Goal: Transaction & Acquisition: Purchase product/service

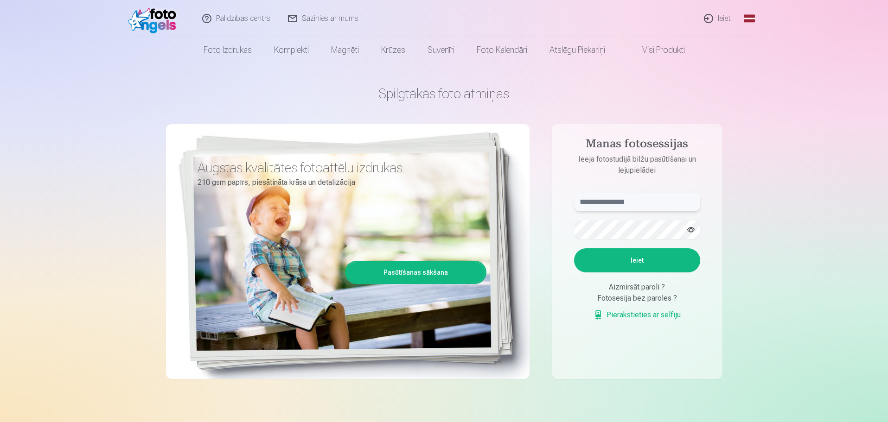
click at [626, 199] on input "text" at bounding box center [637, 202] width 126 height 19
type input "**********"
click at [645, 267] on button "Ieiet" at bounding box center [637, 260] width 126 height 24
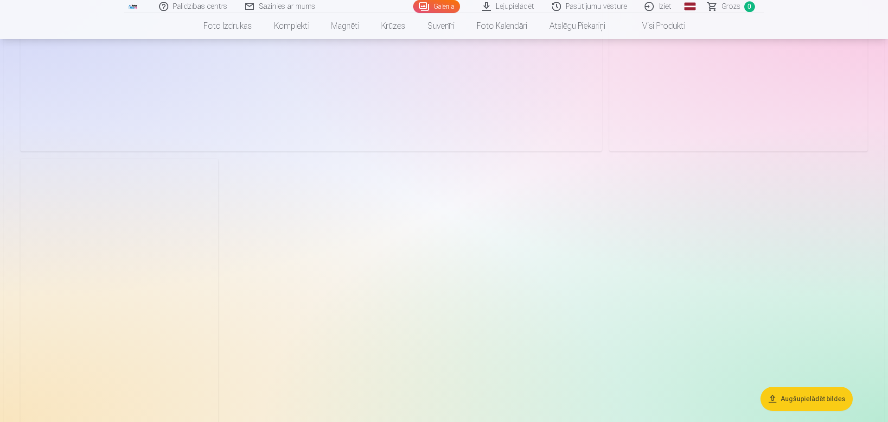
scroll to position [5191, 0]
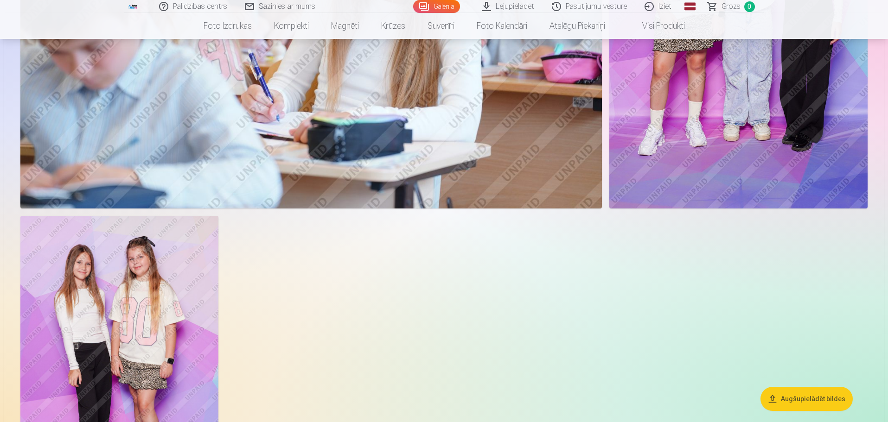
click at [96, 287] on img at bounding box center [119, 364] width 198 height 297
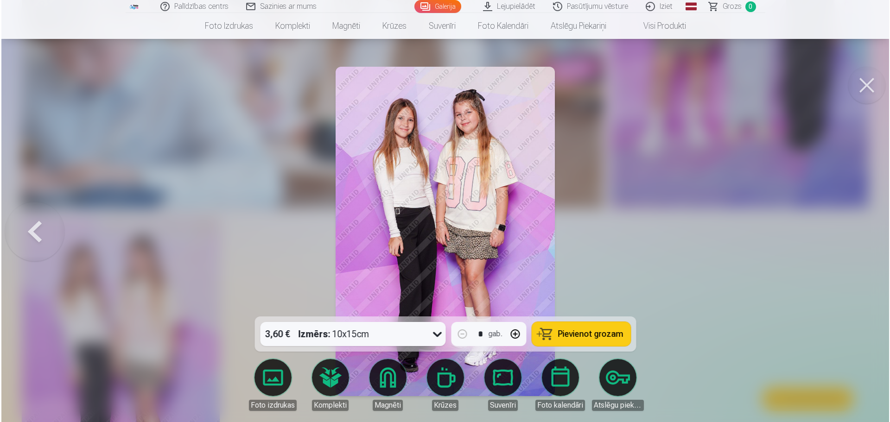
scroll to position [5112, 0]
click at [781, 197] on div at bounding box center [445, 211] width 890 height 422
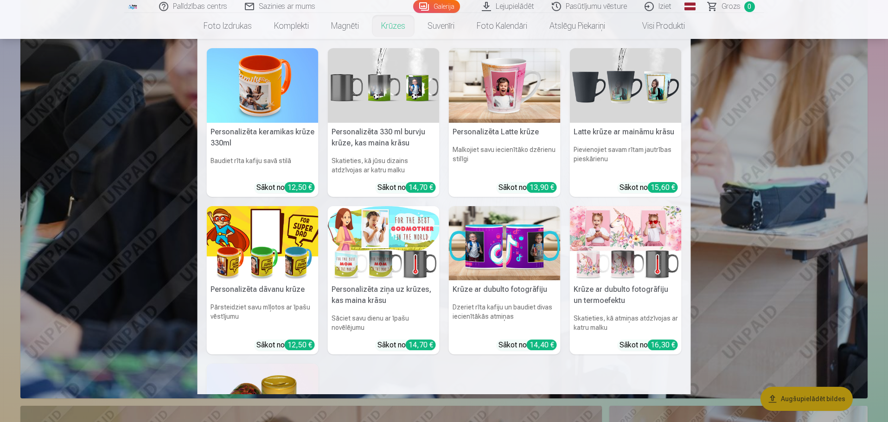
scroll to position [4072, 0]
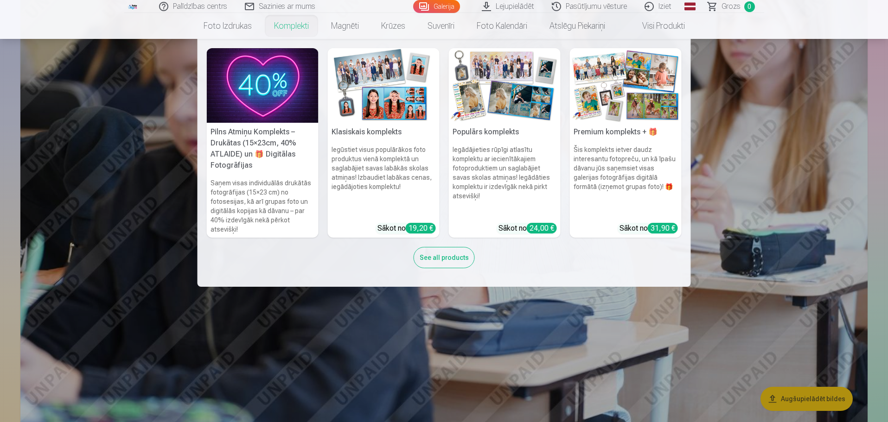
click at [383, 164] on h6 "Iegūstiet visus populārākos foto produktus vienā komplektā un saglabājiet savas…" at bounding box center [384, 180] width 112 height 78
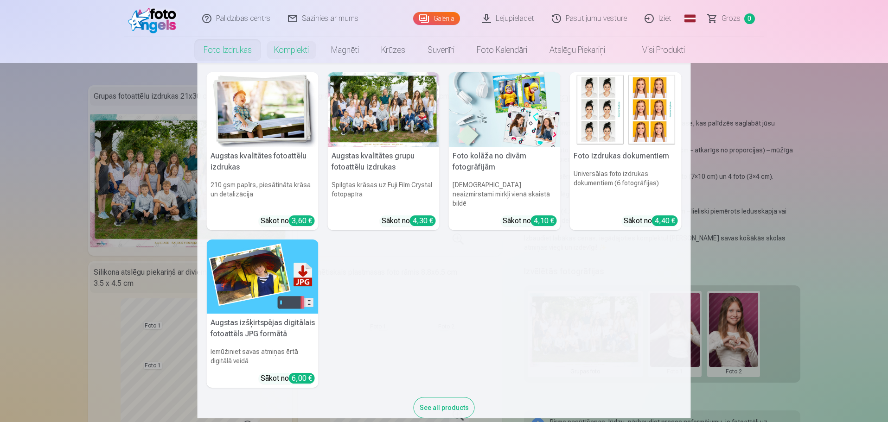
click at [626, 113] on img at bounding box center [626, 109] width 112 height 75
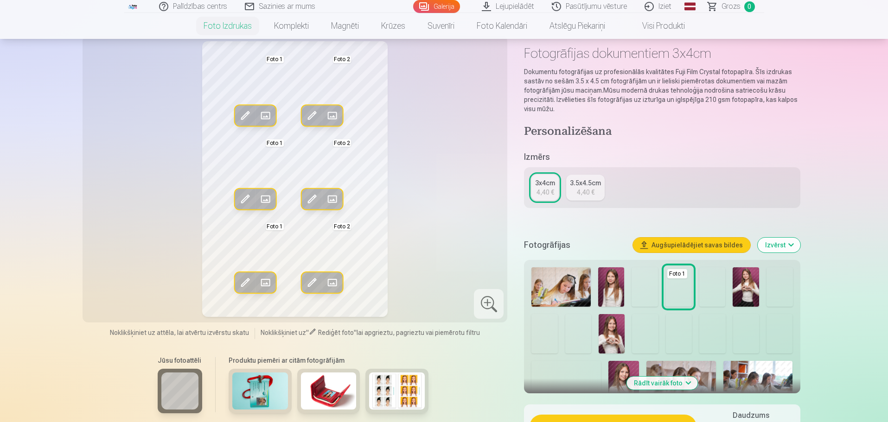
scroll to position [46, 0]
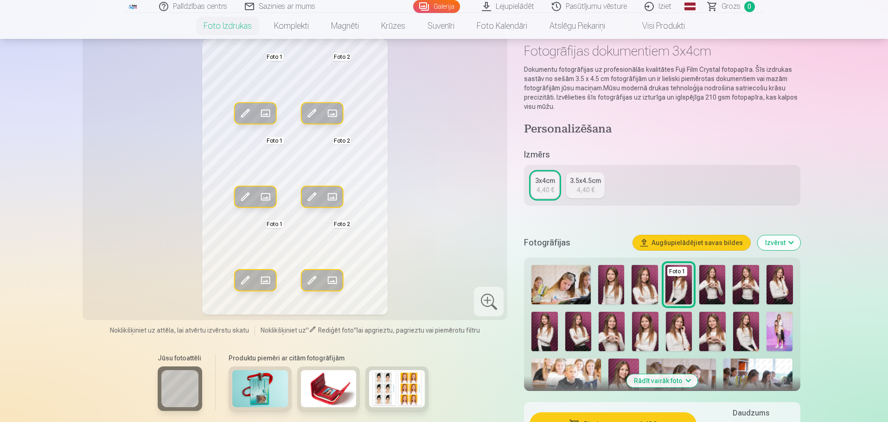
click at [637, 289] on img at bounding box center [644, 284] width 26 height 39
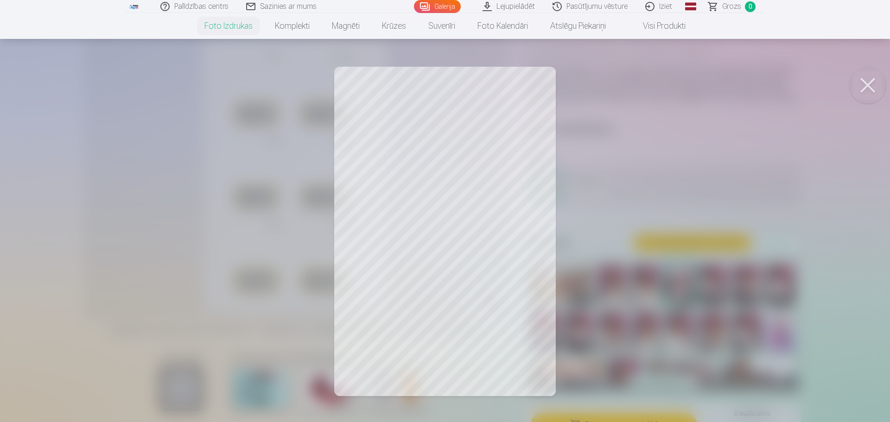
click at [861, 83] on button at bounding box center [867, 85] width 37 height 37
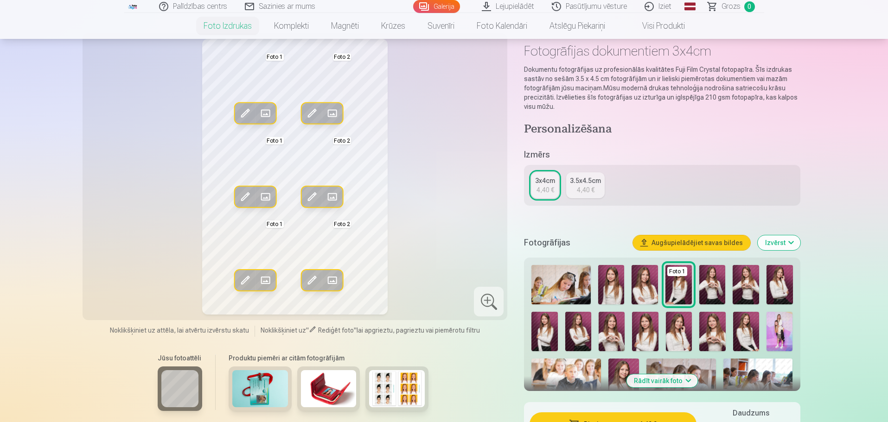
click at [248, 117] on span at bounding box center [244, 113] width 15 height 15
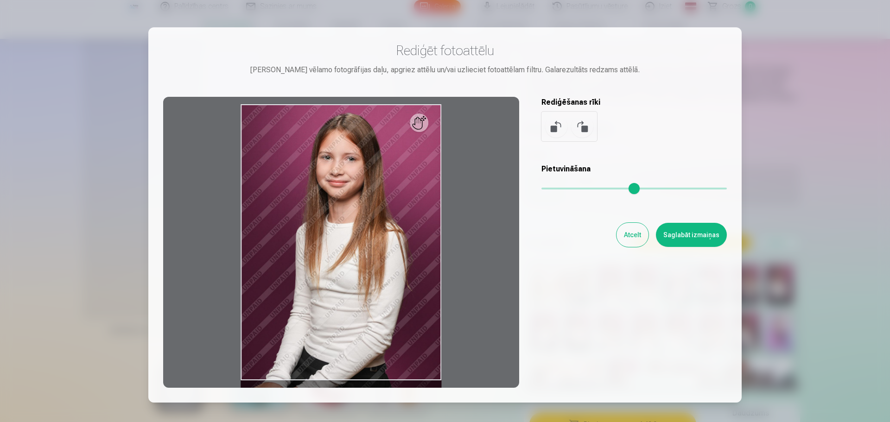
click at [629, 232] on button "Atcelt" at bounding box center [632, 235] width 32 height 24
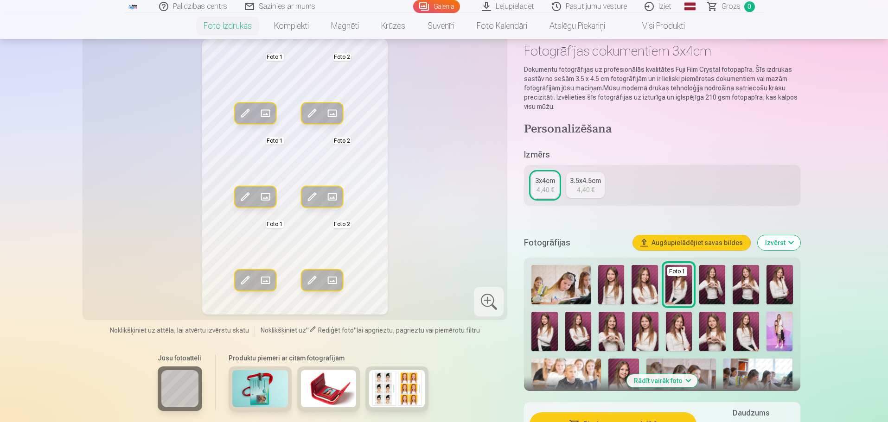
click at [642, 293] on img at bounding box center [644, 284] width 26 height 39
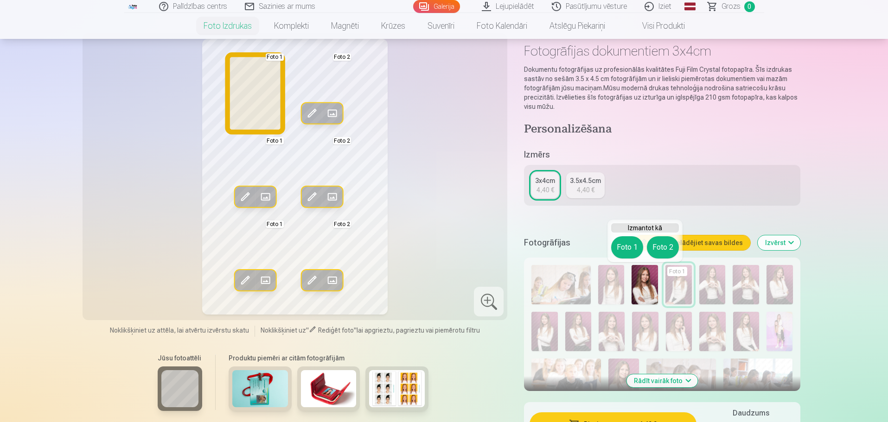
click at [631, 251] on button "Foto 1" at bounding box center [627, 247] width 32 height 22
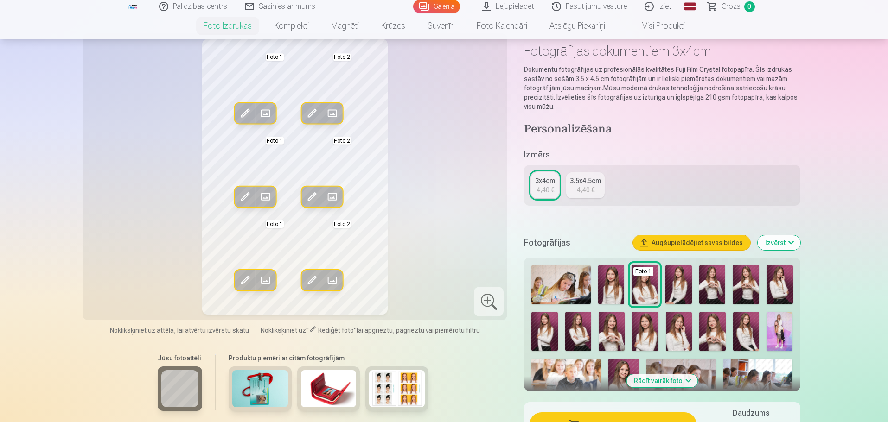
click at [649, 329] on img at bounding box center [645, 331] width 26 height 39
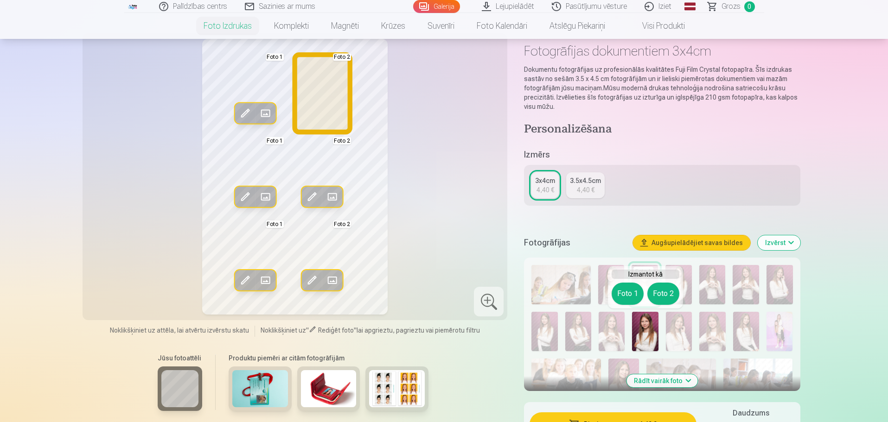
click at [662, 292] on button "Foto 2" at bounding box center [663, 294] width 32 height 22
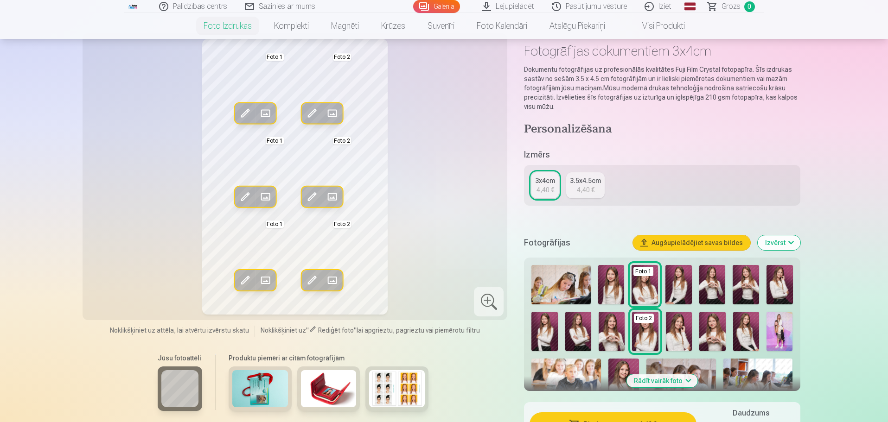
click at [337, 114] on span at bounding box center [332, 113] width 15 height 15
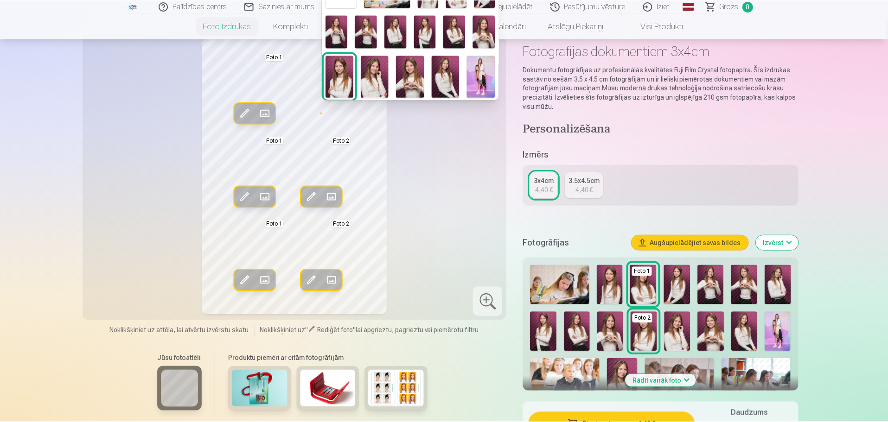
scroll to position [0, 0]
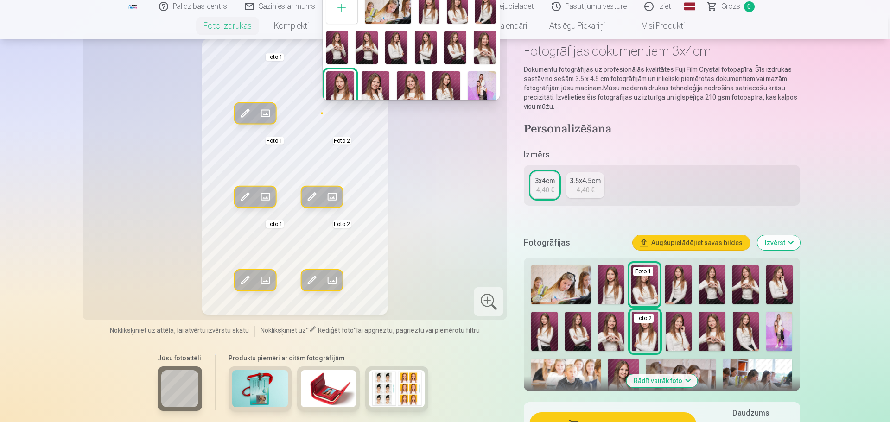
click at [468, 83] on img at bounding box center [482, 92] width 28 height 42
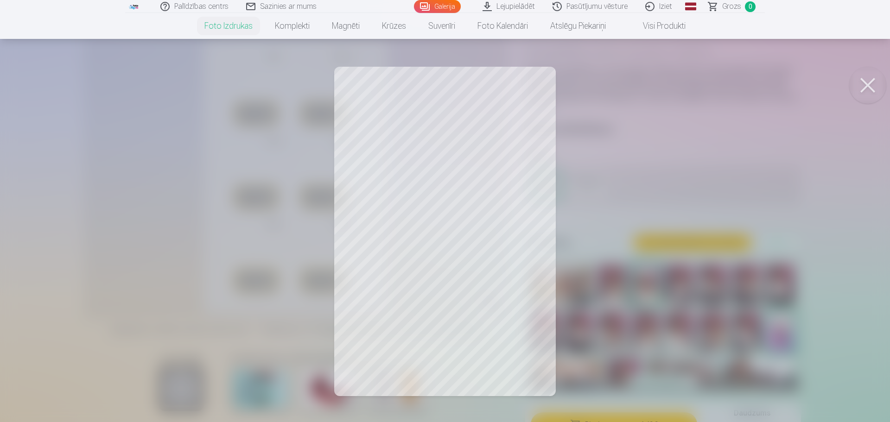
click at [477, 130] on div at bounding box center [445, 211] width 890 height 422
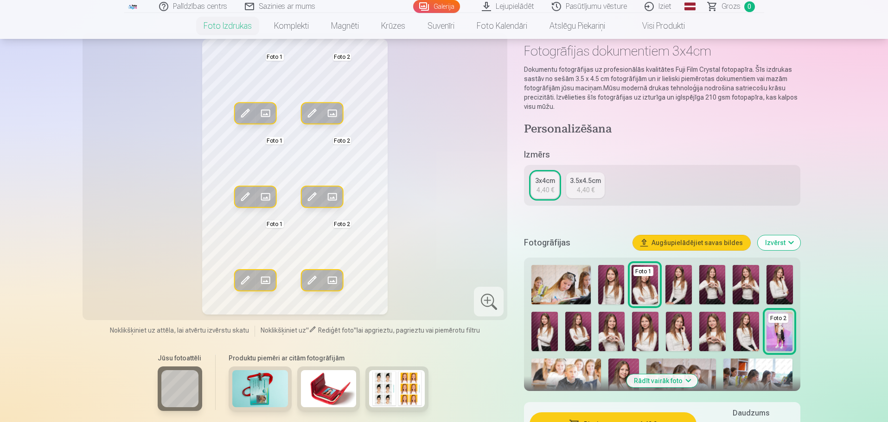
click at [305, 115] on span at bounding box center [312, 113] width 15 height 15
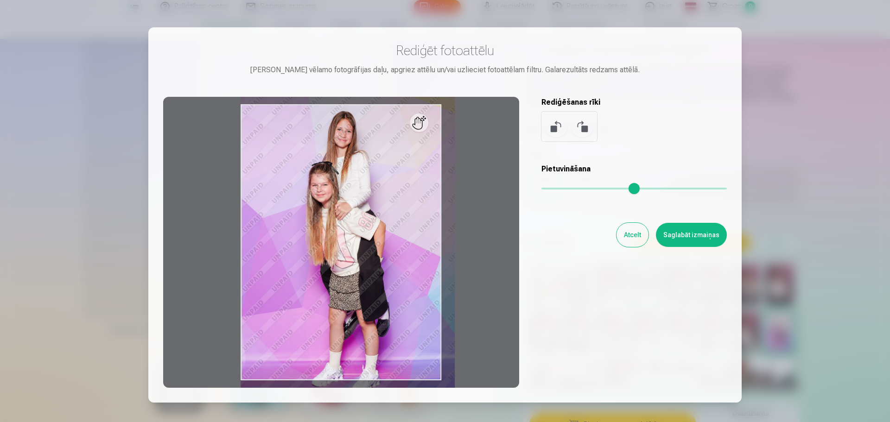
click at [548, 188] on input "range" at bounding box center [633, 189] width 185 height 2
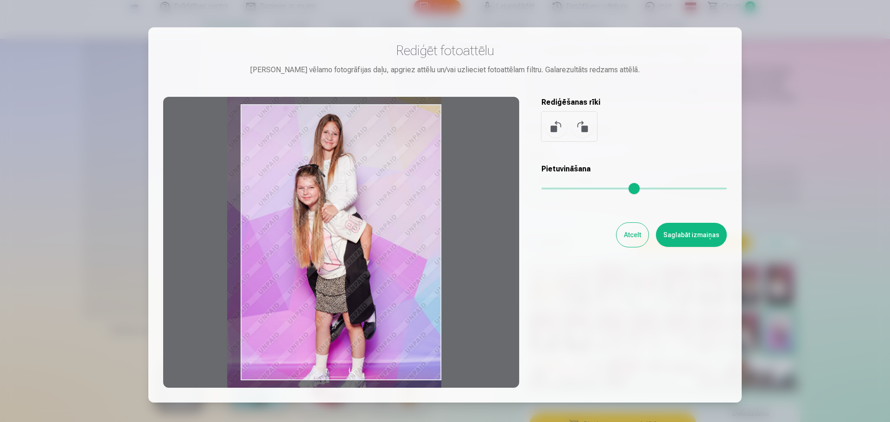
drag, startPoint x: 368, startPoint y: 225, endPoint x: 328, endPoint y: 228, distance: 40.0
click at [328, 228] on div at bounding box center [341, 242] width 356 height 291
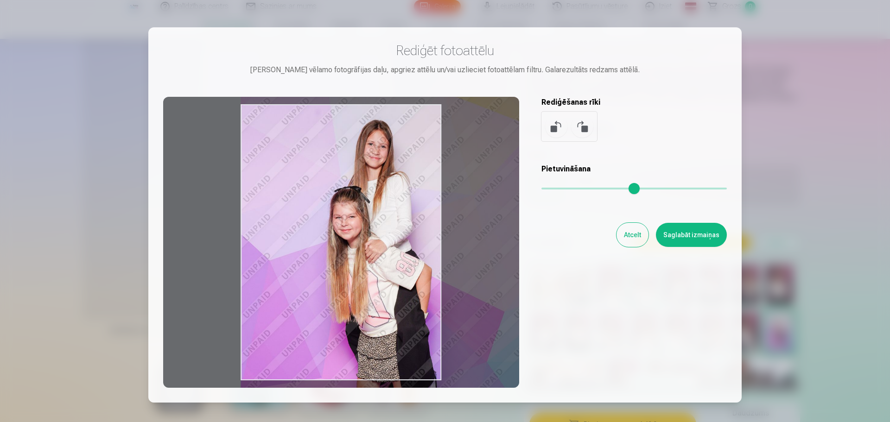
drag, startPoint x: 542, startPoint y: 188, endPoint x: 557, endPoint y: 188, distance: 14.8
click at [557, 188] on input "range" at bounding box center [633, 189] width 185 height 2
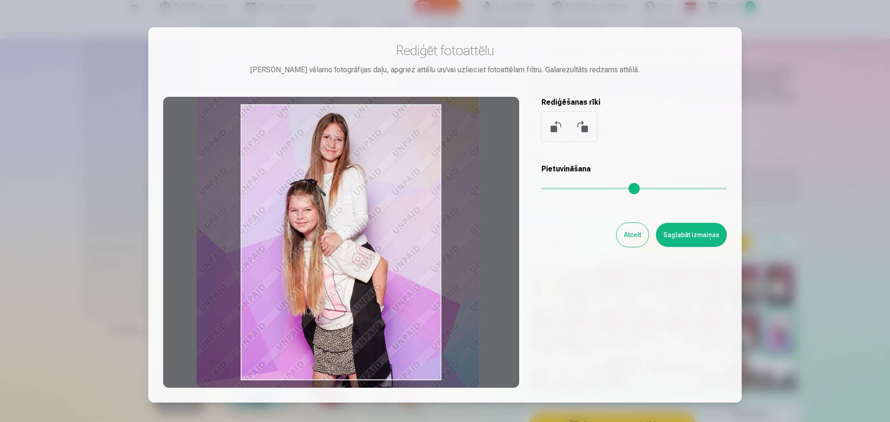
drag, startPoint x: 336, startPoint y: 272, endPoint x: 293, endPoint y: 267, distance: 42.4
click at [293, 267] on div at bounding box center [341, 242] width 356 height 291
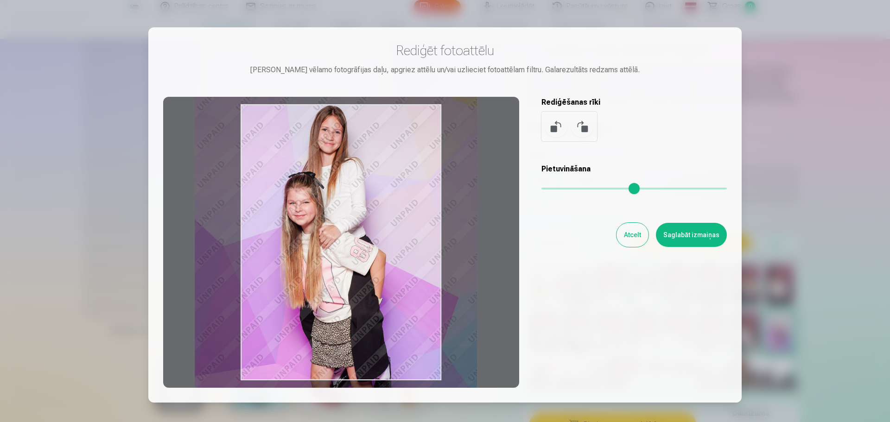
type input "****"
drag, startPoint x: 377, startPoint y: 260, endPoint x: 376, endPoint y: 254, distance: 5.7
click at [376, 254] on div at bounding box center [341, 242] width 356 height 291
click at [698, 238] on button "Saglabāt izmaiņas" at bounding box center [691, 235] width 71 height 24
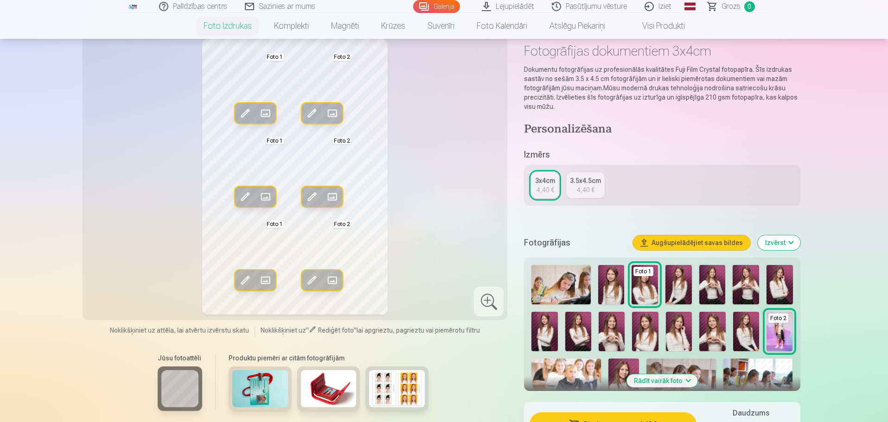
click at [311, 203] on span at bounding box center [312, 197] width 15 height 15
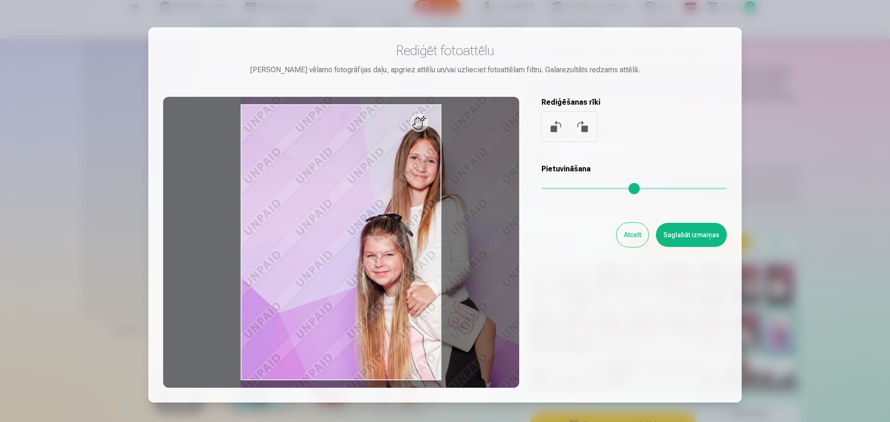
drag, startPoint x: 541, startPoint y: 186, endPoint x: 569, endPoint y: 187, distance: 27.8
click at [569, 188] on input "range" at bounding box center [633, 189] width 185 height 2
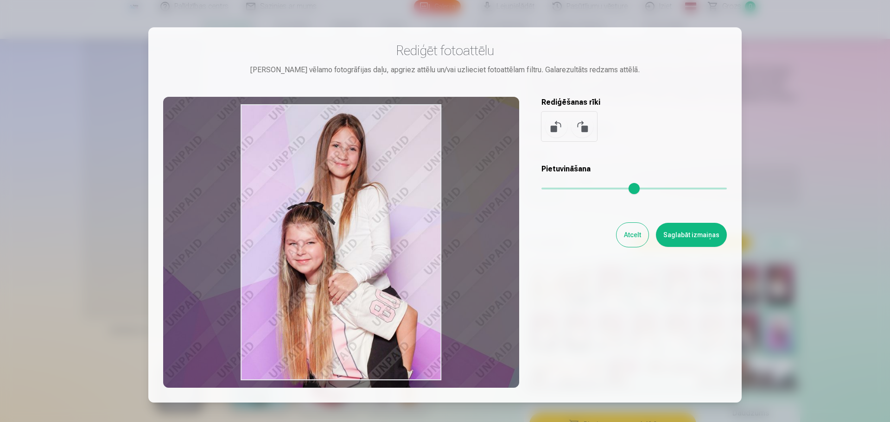
drag, startPoint x: 353, startPoint y: 222, endPoint x: 312, endPoint y: 220, distance: 40.4
click at [312, 220] on div at bounding box center [341, 242] width 356 height 291
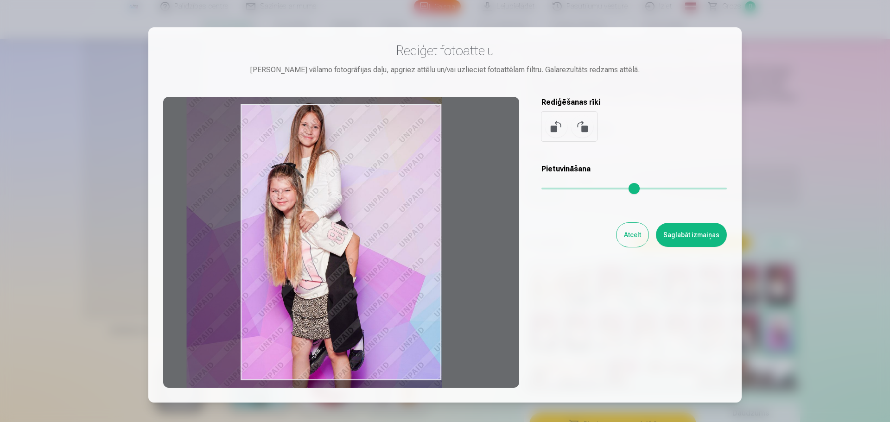
drag, startPoint x: 565, startPoint y: 186, endPoint x: 553, endPoint y: 189, distance: 13.4
type input "****"
click at [553, 189] on input "range" at bounding box center [633, 189] width 185 height 2
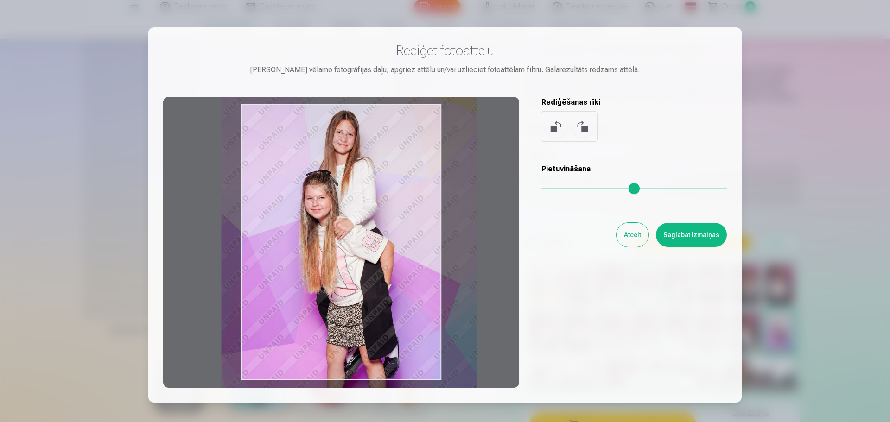
drag, startPoint x: 354, startPoint y: 236, endPoint x: 372, endPoint y: 236, distance: 18.1
click at [372, 236] on div at bounding box center [341, 242] width 356 height 291
click at [692, 233] on button "Saglabāt izmaiņas" at bounding box center [691, 235] width 71 height 24
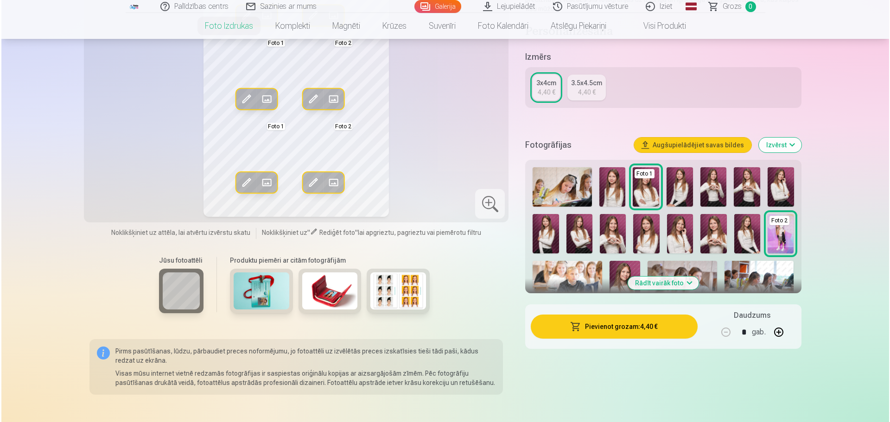
scroll to position [185, 0]
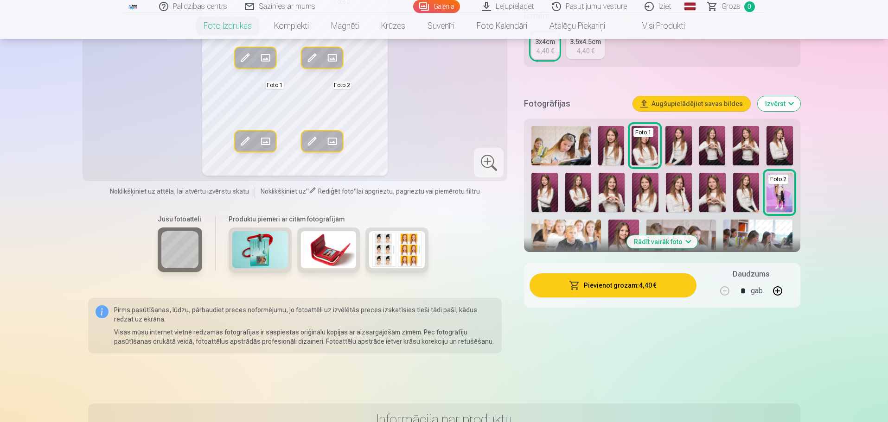
click at [606, 283] on button "Pievienot grozam : 4,40 €" at bounding box center [612, 285] width 166 height 24
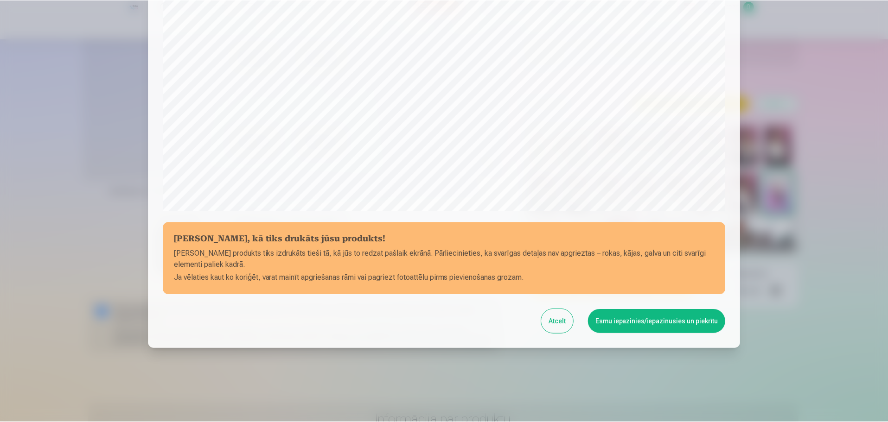
scroll to position [245, 0]
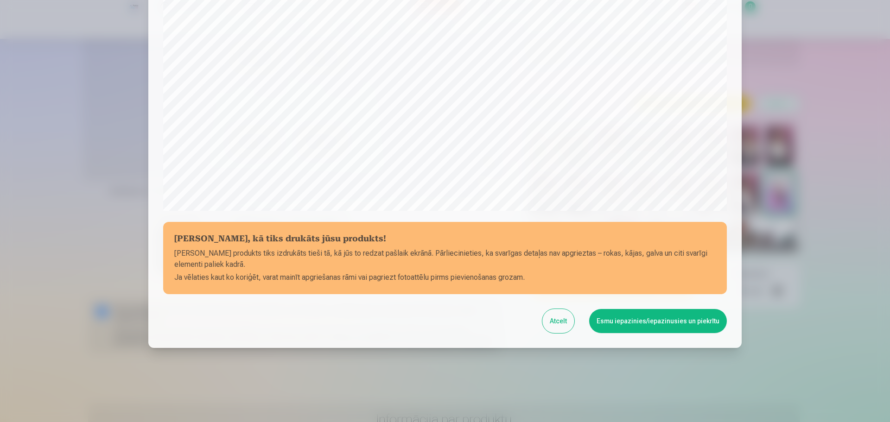
click at [710, 327] on button "Esmu iepazinies/iepazinusies un piekrītu" at bounding box center [658, 321] width 138 height 24
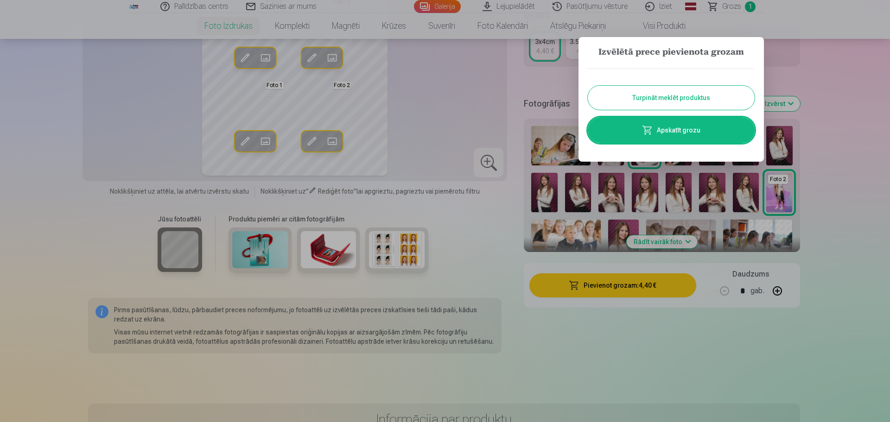
click at [887, 140] on div at bounding box center [445, 211] width 890 height 422
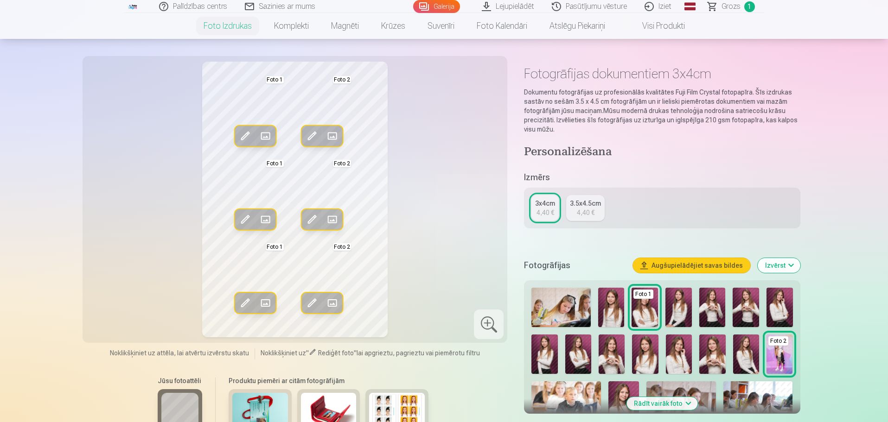
scroll to position [0, 0]
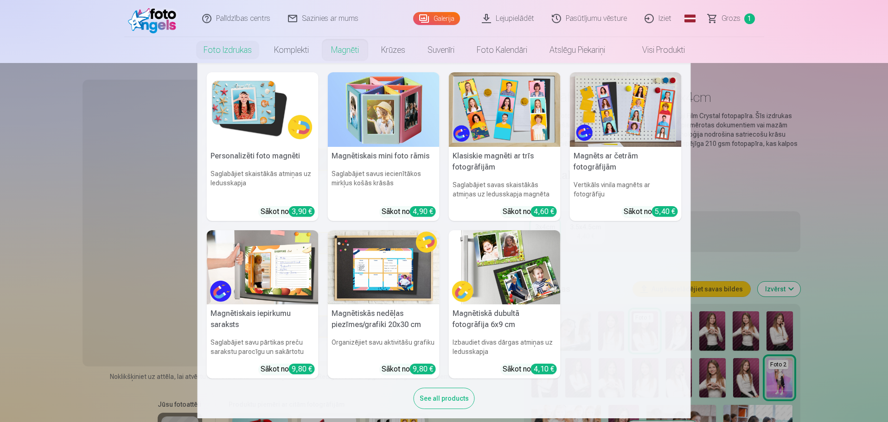
click at [249, 108] on img at bounding box center [263, 109] width 112 height 75
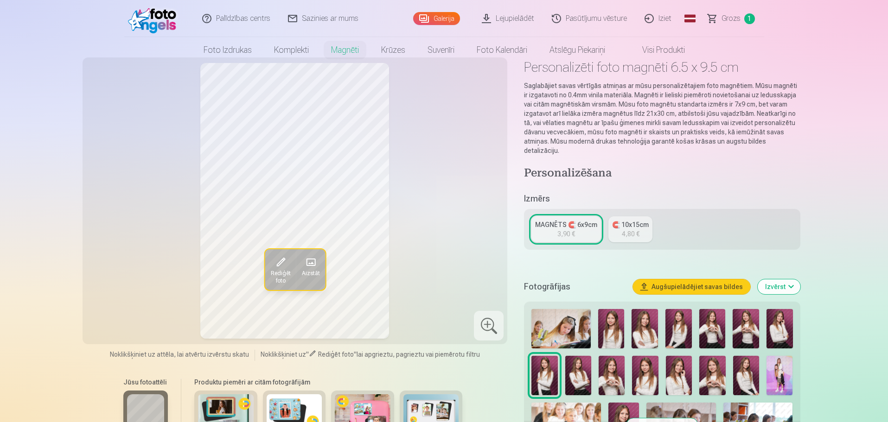
scroll to position [46, 0]
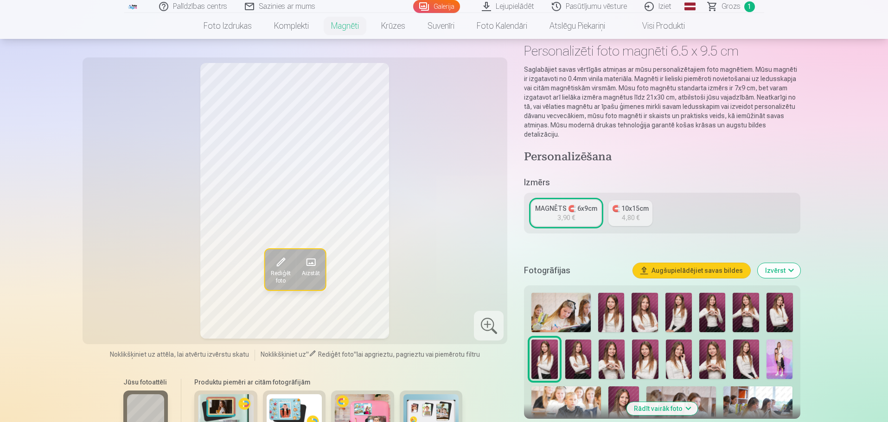
click at [649, 308] on img at bounding box center [644, 312] width 26 height 39
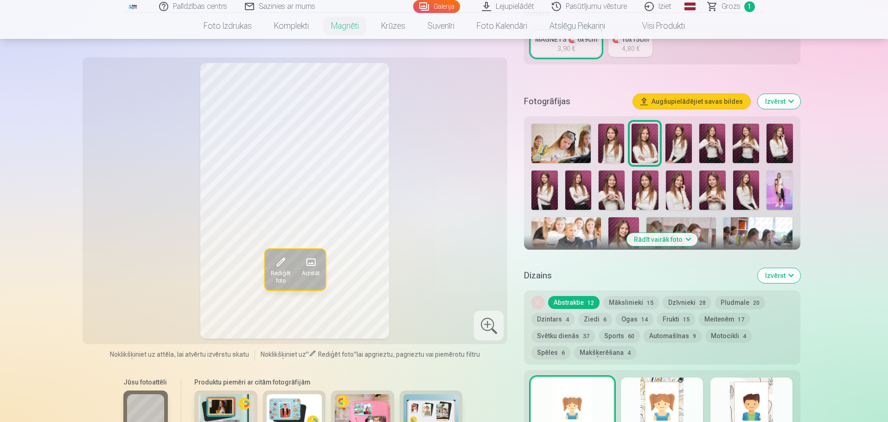
scroll to position [232, 0]
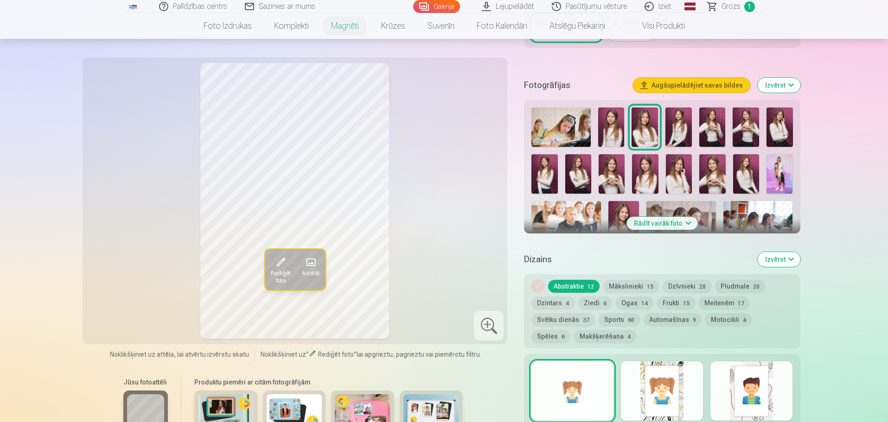
click at [636, 280] on button "Mākslinieki 15" at bounding box center [631, 286] width 56 height 13
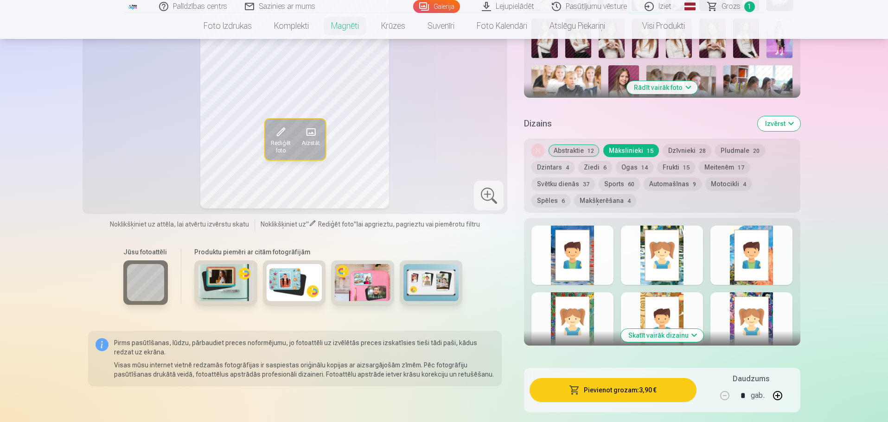
scroll to position [371, 0]
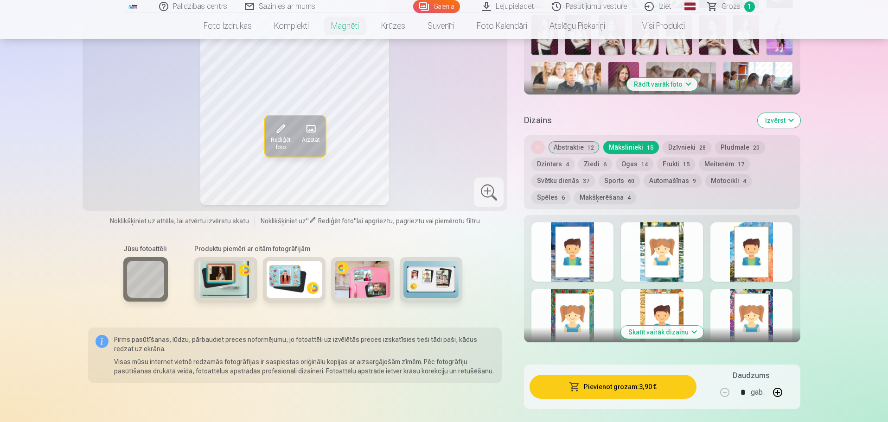
click at [585, 141] on button "Abstraktie 12" at bounding box center [573, 147] width 51 height 13
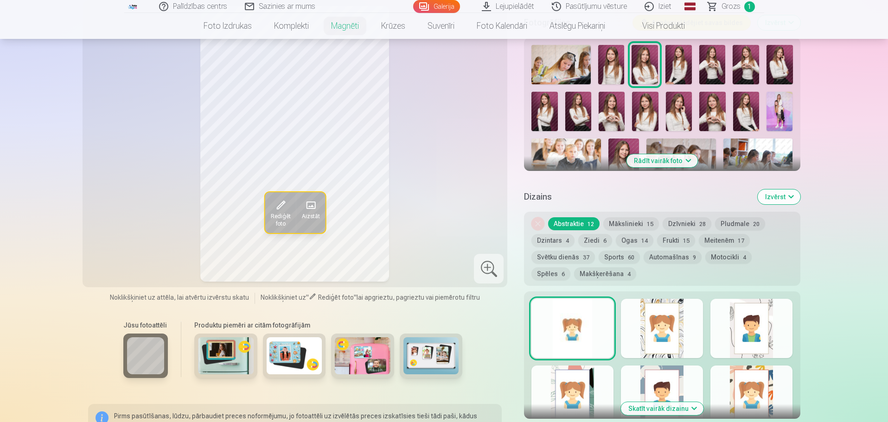
scroll to position [278, 0]
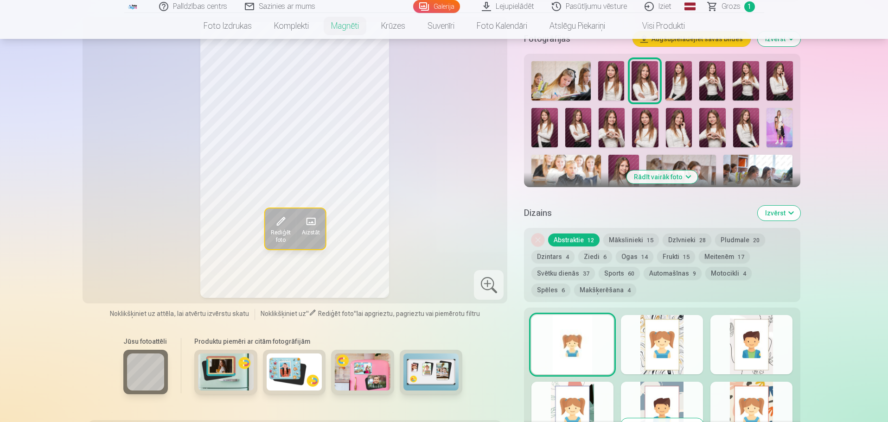
click at [570, 284] on button "Spēles 6" at bounding box center [550, 290] width 39 height 13
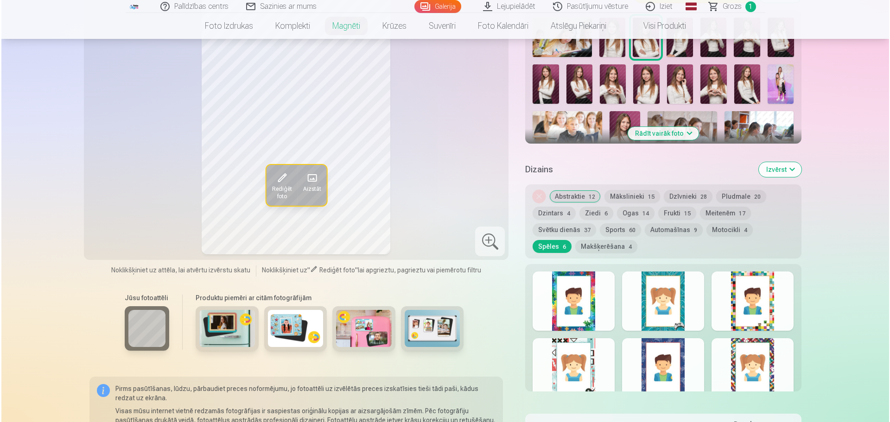
scroll to position [371, 0]
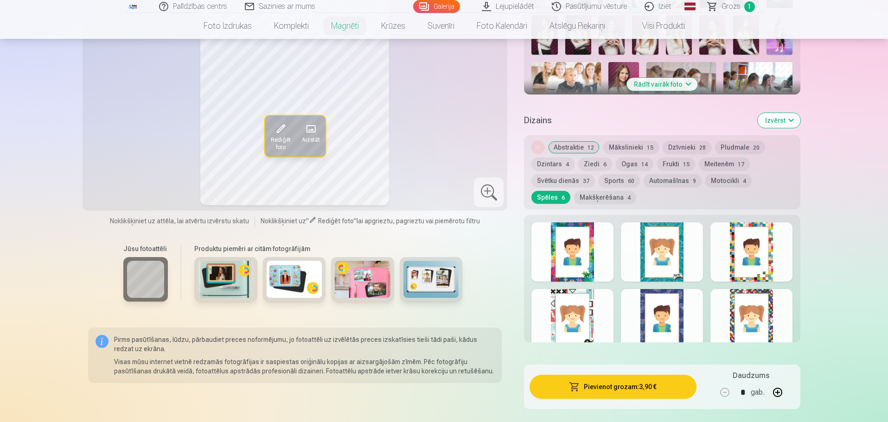
click at [674, 379] on button "Pievienot grozam : 3,90 €" at bounding box center [612, 387] width 166 height 24
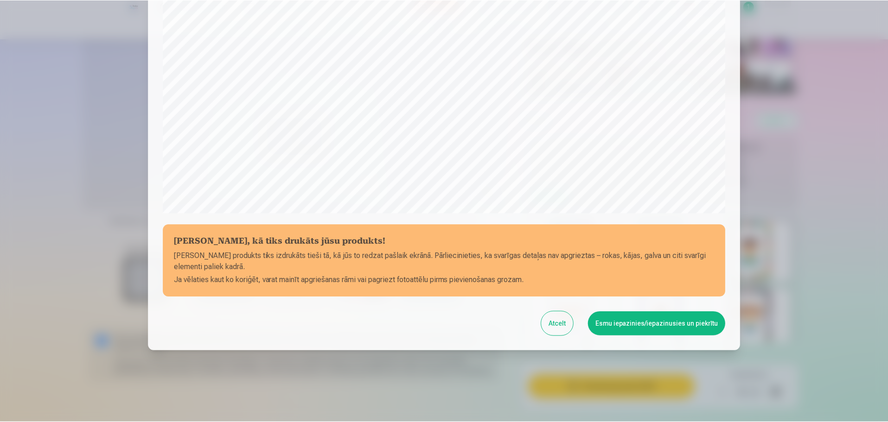
scroll to position [245, 0]
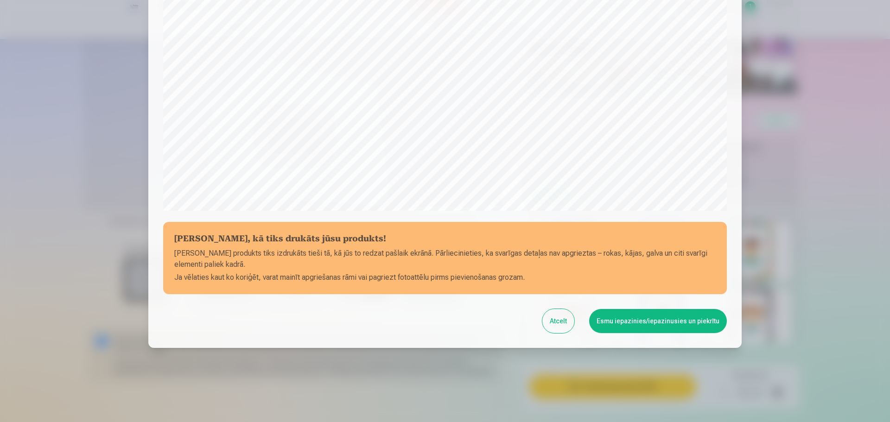
click at [676, 326] on button "Esmu iepazinies/iepazinusies un piekrītu" at bounding box center [658, 321] width 138 height 24
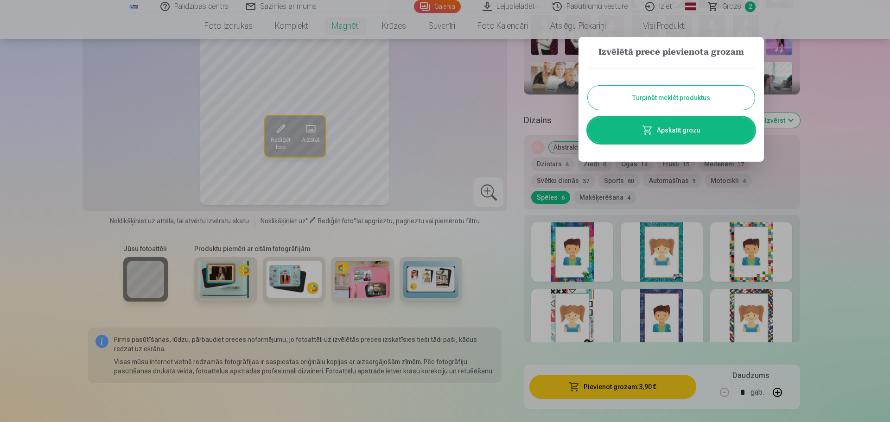
click at [704, 98] on button "Turpināt meklēt produktus" at bounding box center [671, 98] width 167 height 24
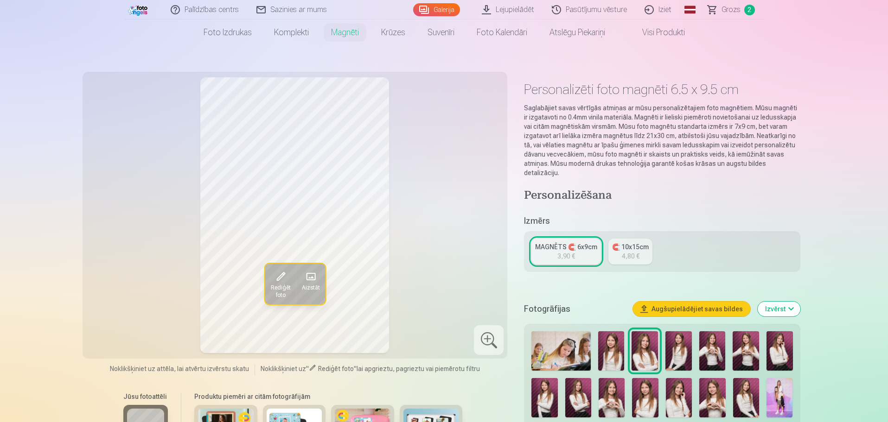
scroll to position [0, 0]
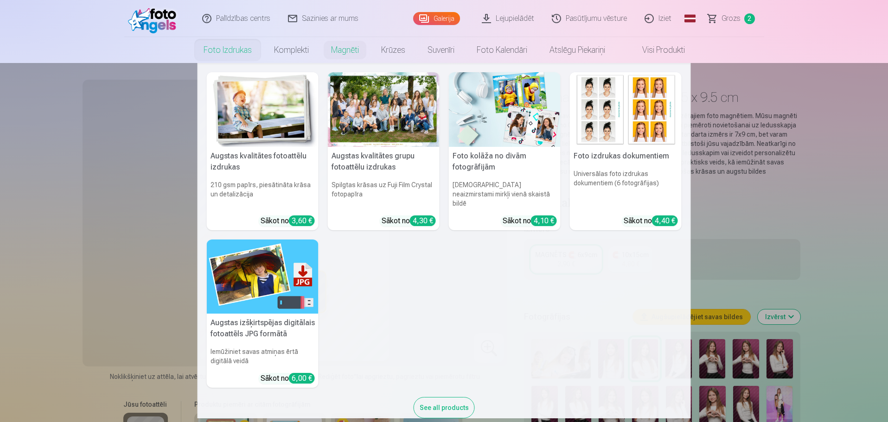
click at [409, 118] on div at bounding box center [384, 109] width 112 height 75
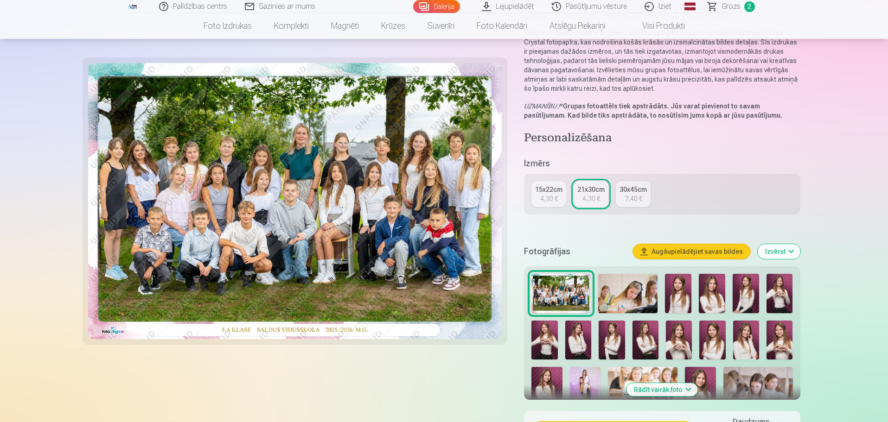
scroll to position [93, 0]
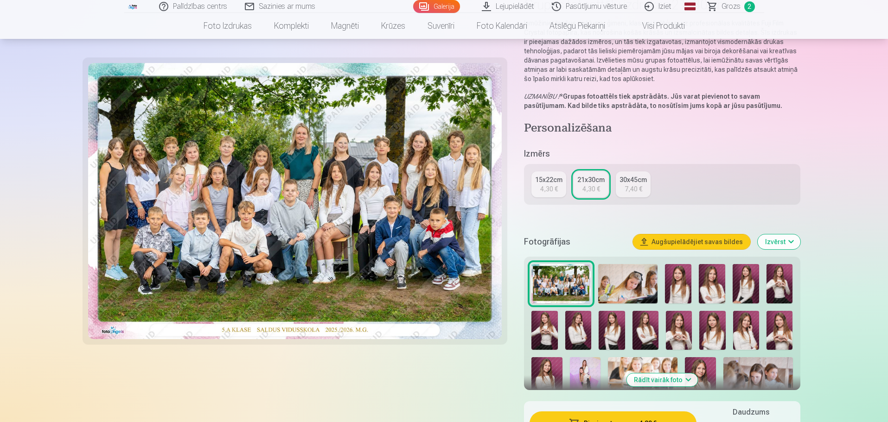
click at [546, 177] on div "15x22cm" at bounding box center [548, 179] width 27 height 9
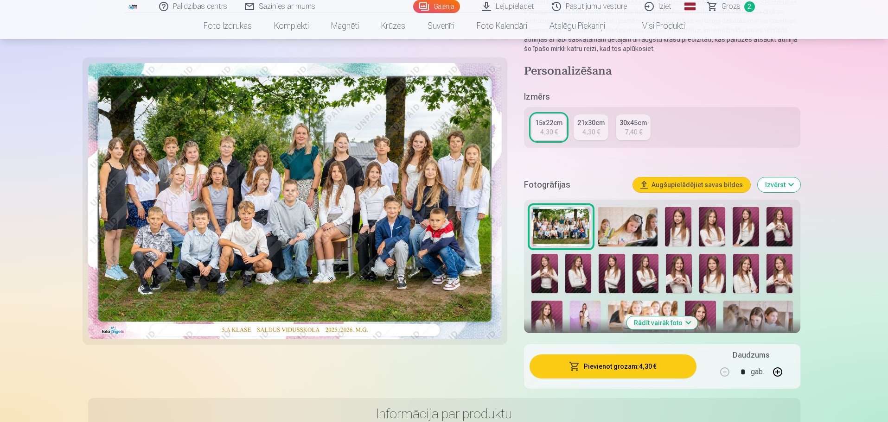
scroll to position [139, 0]
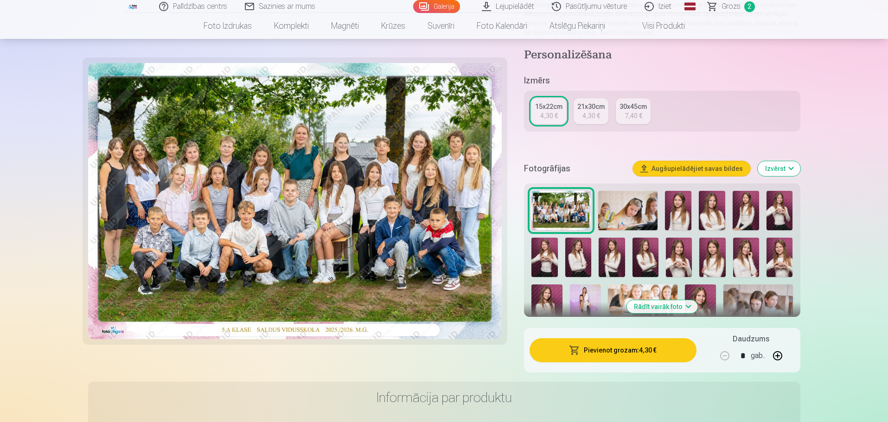
click at [610, 351] on button "Pievienot grozam : 4,30 €" at bounding box center [612, 350] width 166 height 24
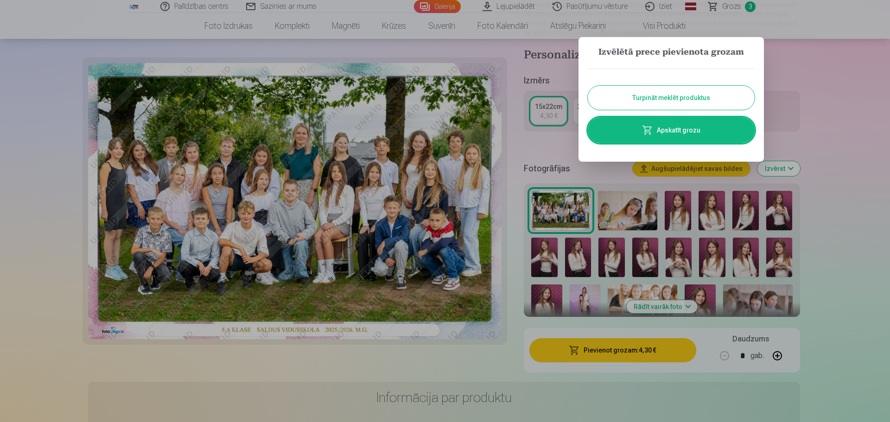
click at [673, 91] on button "Turpināt meklēt produktus" at bounding box center [671, 98] width 167 height 24
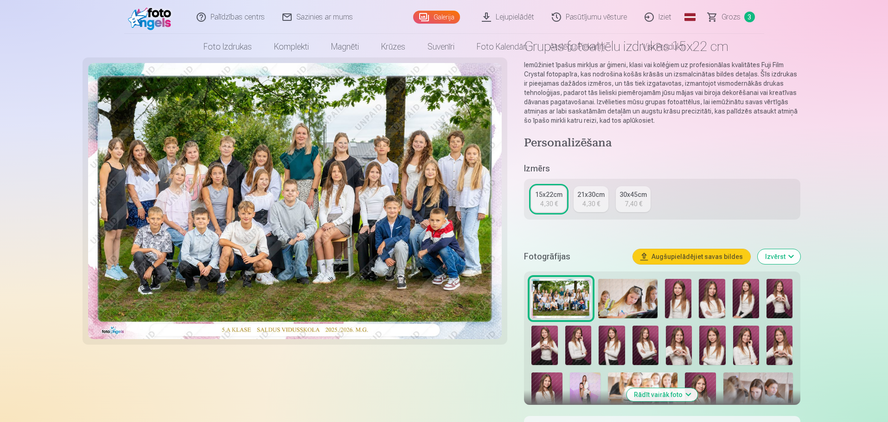
scroll to position [0, 0]
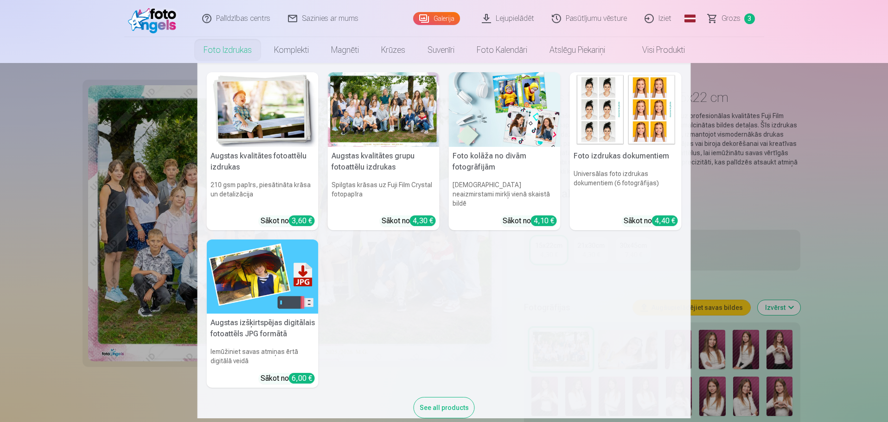
click at [210, 99] on img at bounding box center [263, 109] width 112 height 75
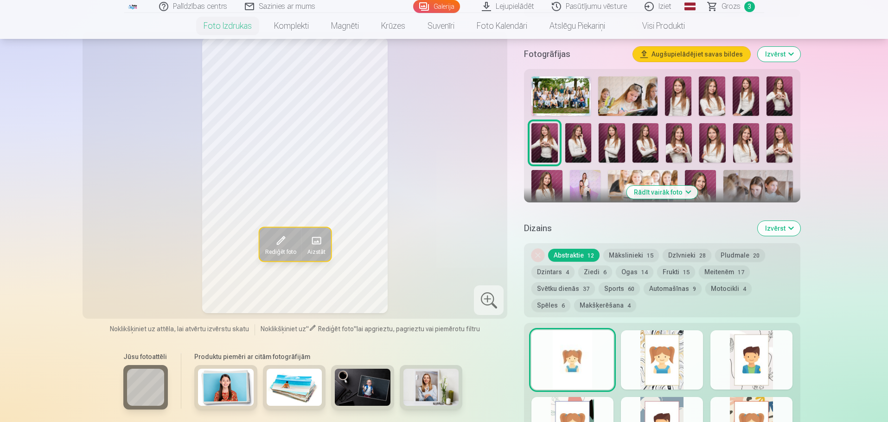
scroll to position [278, 0]
click at [666, 191] on button "Rādīt vairāk foto" at bounding box center [661, 191] width 71 height 13
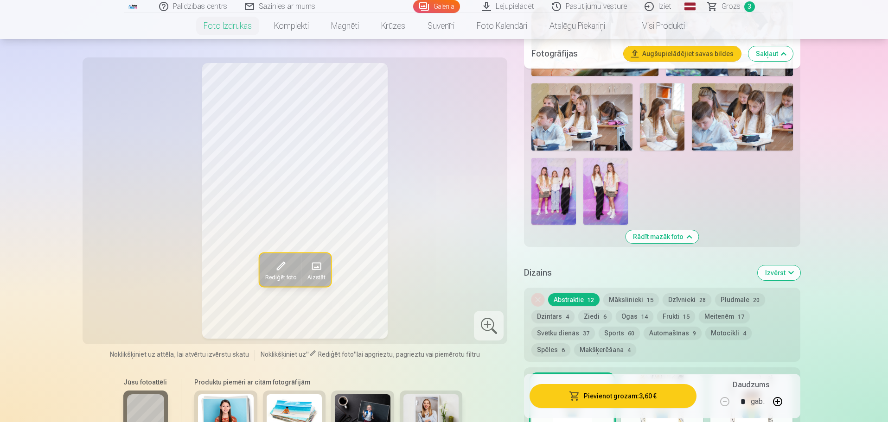
scroll to position [742, 0]
click at [616, 193] on img at bounding box center [605, 191] width 44 height 67
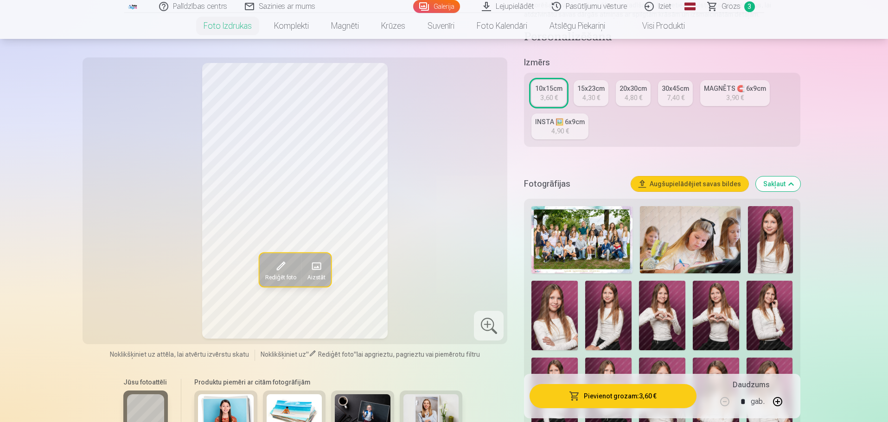
scroll to position [139, 0]
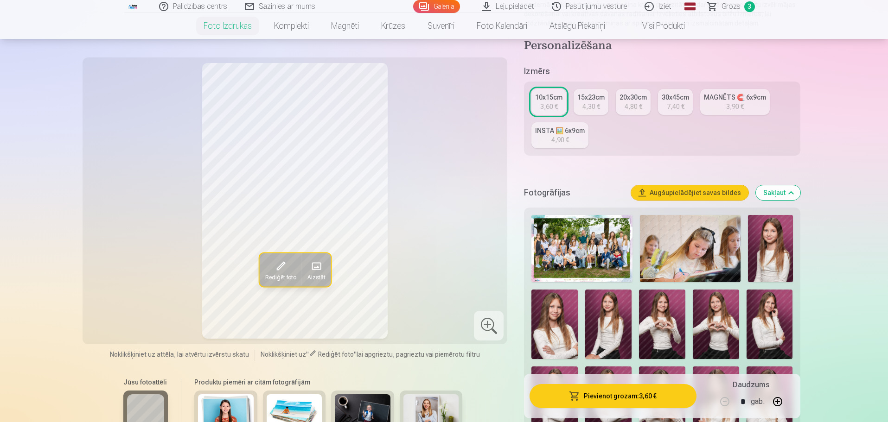
click at [576, 143] on link "INSTA 🖼️ 6x9cm 4,90 €" at bounding box center [559, 135] width 57 height 26
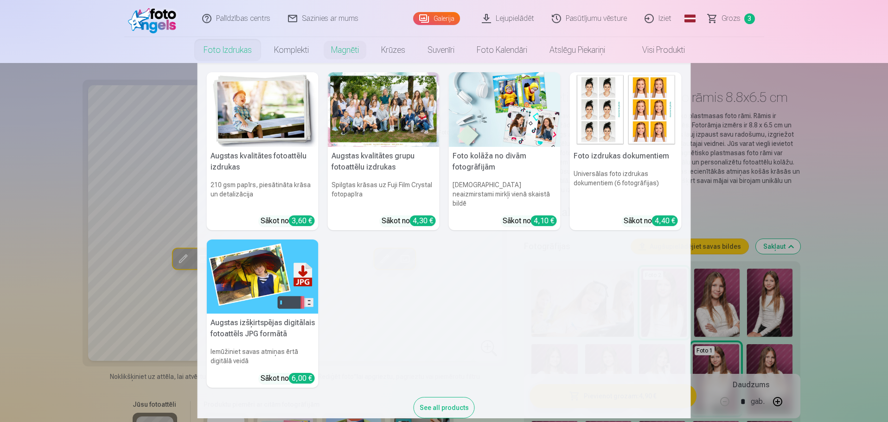
click at [543, 116] on img at bounding box center [505, 109] width 112 height 75
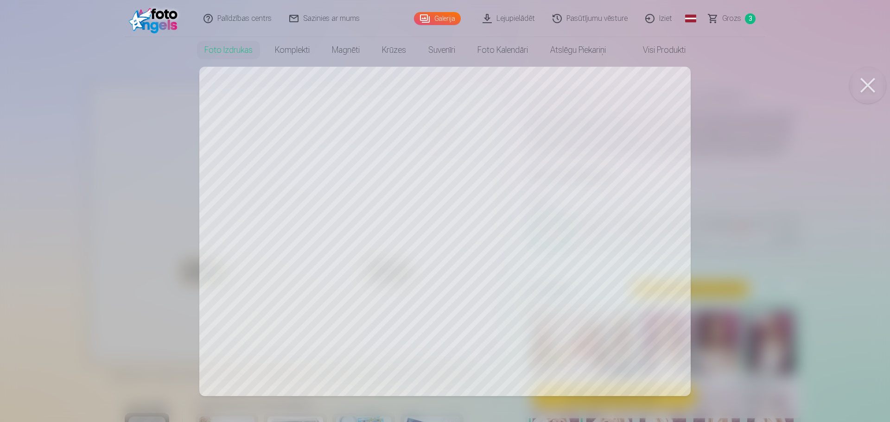
click at [875, 83] on button at bounding box center [867, 85] width 37 height 37
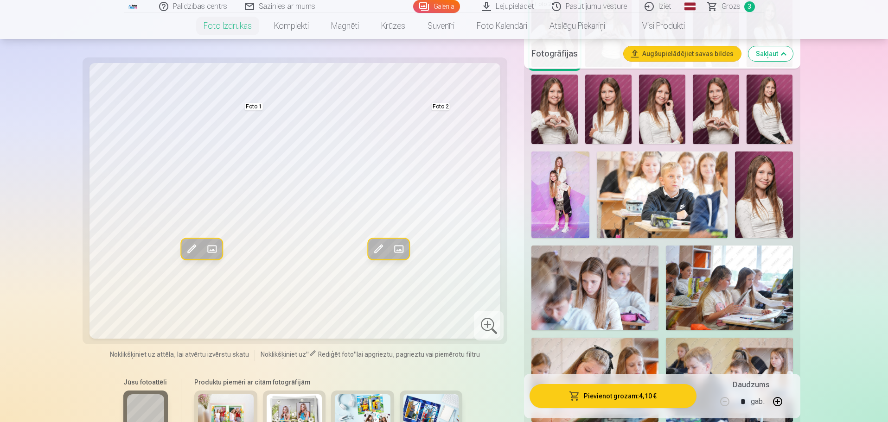
scroll to position [371, 0]
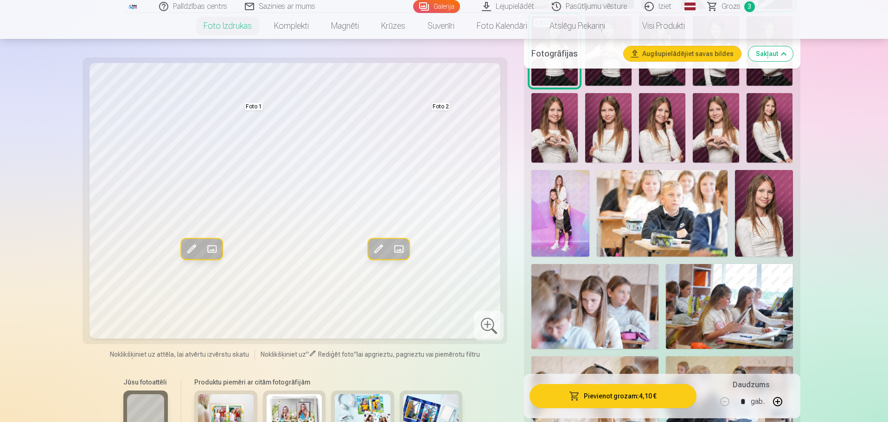
click at [569, 226] on img at bounding box center [560, 213] width 58 height 87
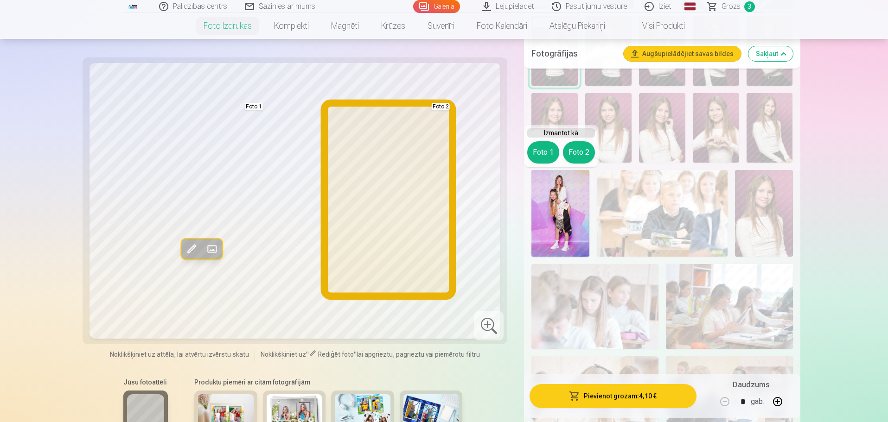
click at [573, 146] on button "Foto 2" at bounding box center [579, 152] width 32 height 22
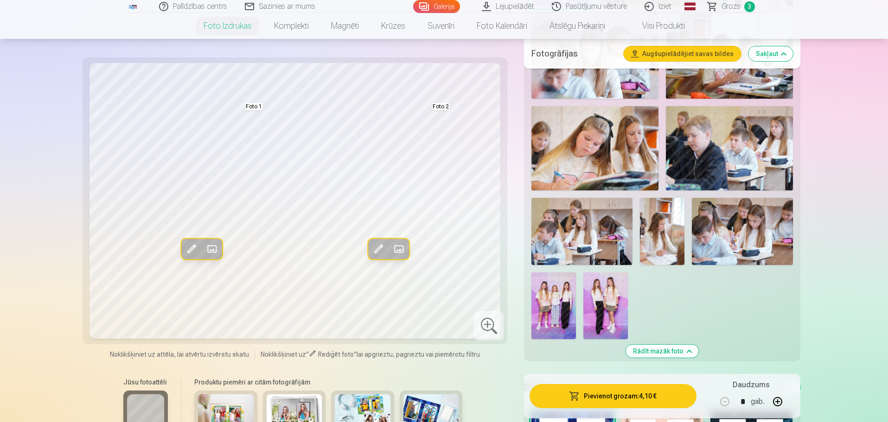
scroll to position [742, 0]
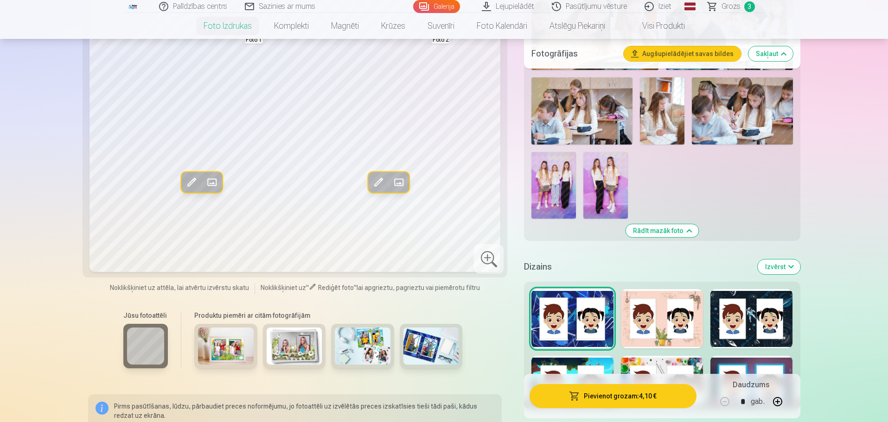
click at [608, 207] on img at bounding box center [605, 185] width 44 height 67
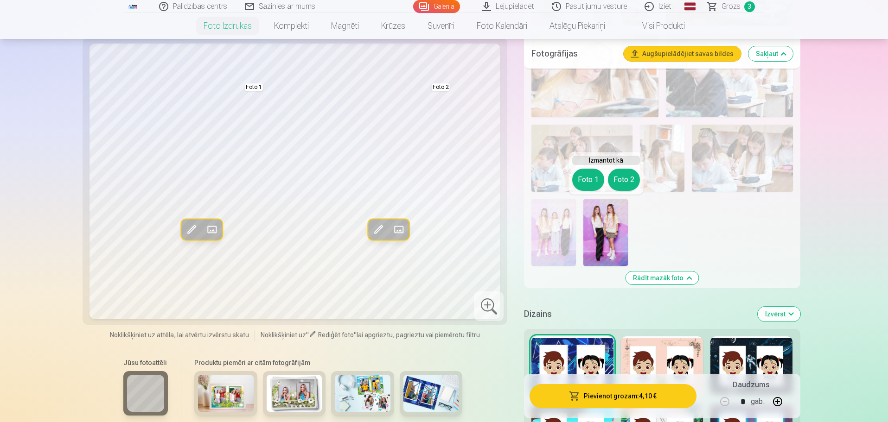
scroll to position [649, 0]
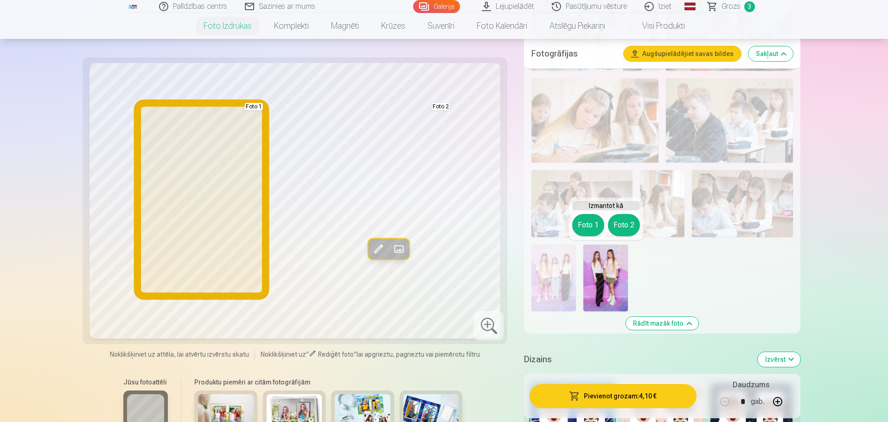
click at [588, 224] on button "Foto 1" at bounding box center [588, 225] width 32 height 22
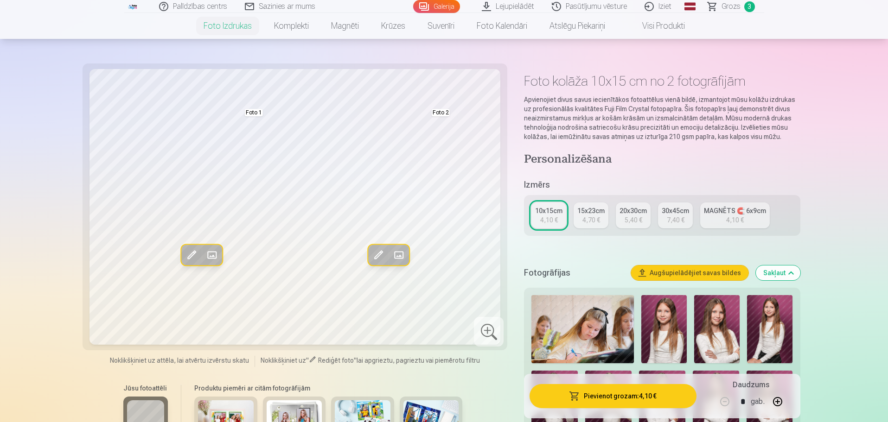
scroll to position [0, 0]
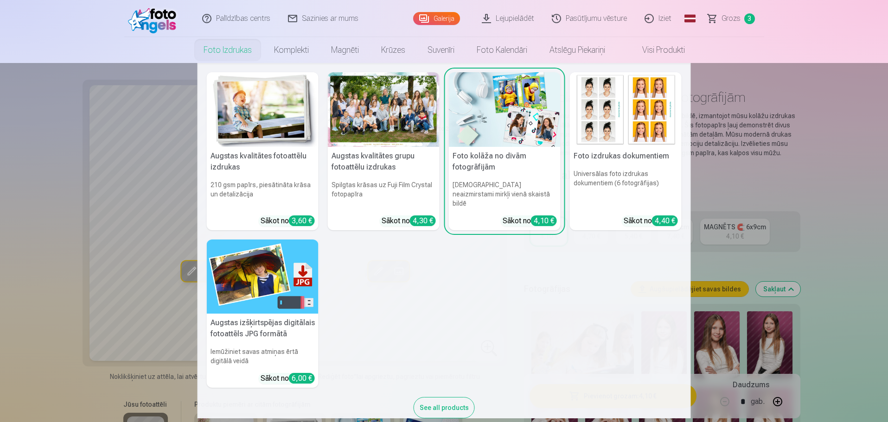
click at [248, 114] on img at bounding box center [263, 109] width 112 height 75
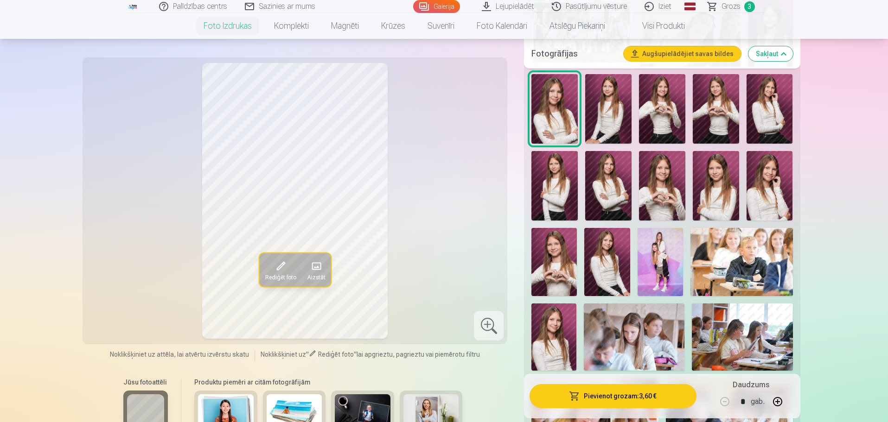
scroll to position [371, 0]
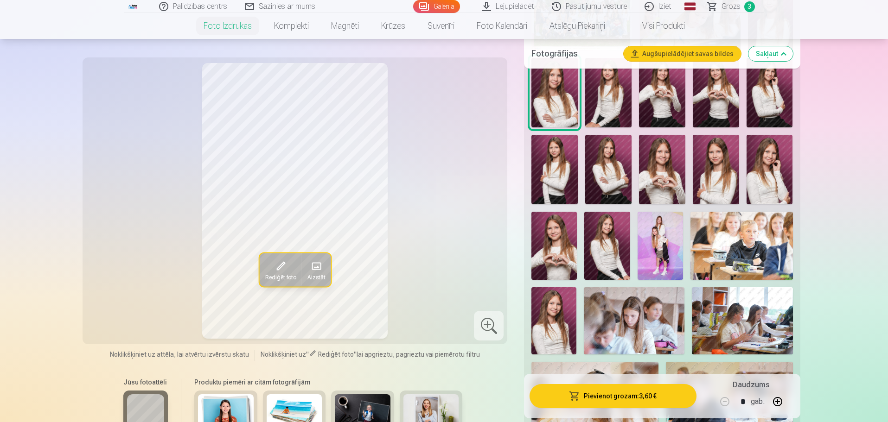
click at [652, 251] on img at bounding box center [659, 246] width 45 height 68
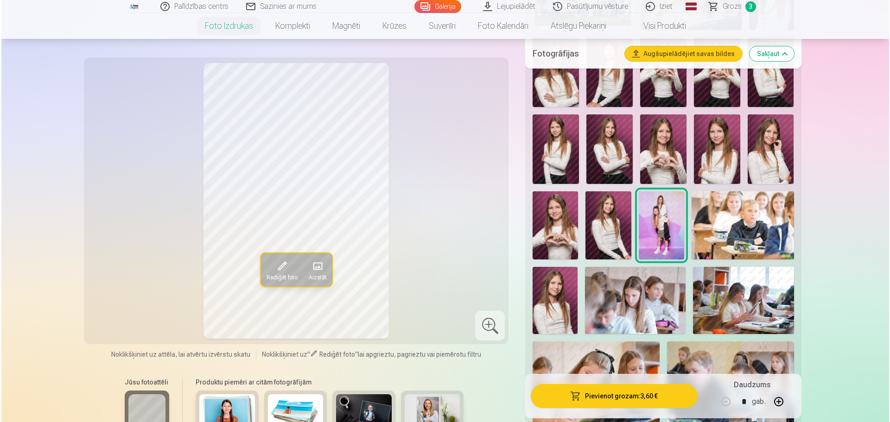
scroll to position [510, 0]
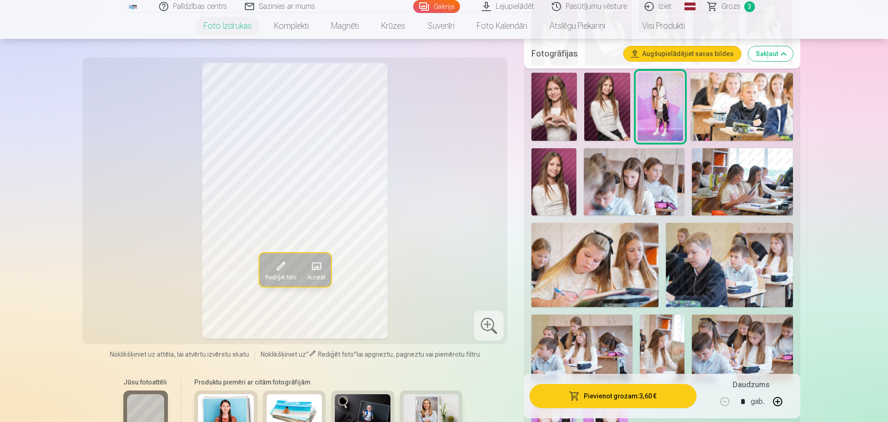
click at [602, 398] on button "Pievienot grozam : 3,60 €" at bounding box center [612, 396] width 166 height 24
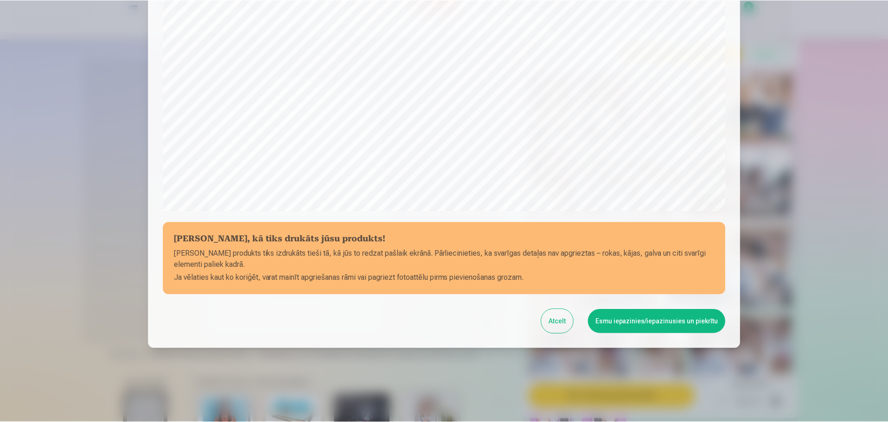
scroll to position [245, 0]
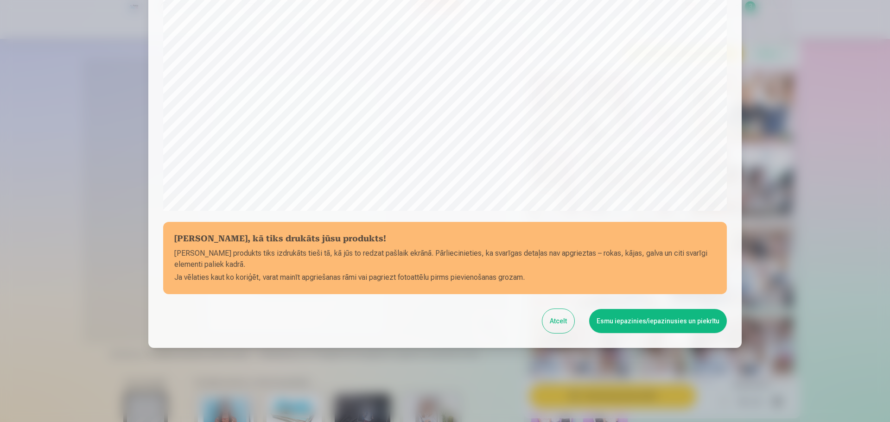
click at [638, 316] on button "Esmu iepazinies/iepazinusies un piekrītu" at bounding box center [658, 321] width 138 height 24
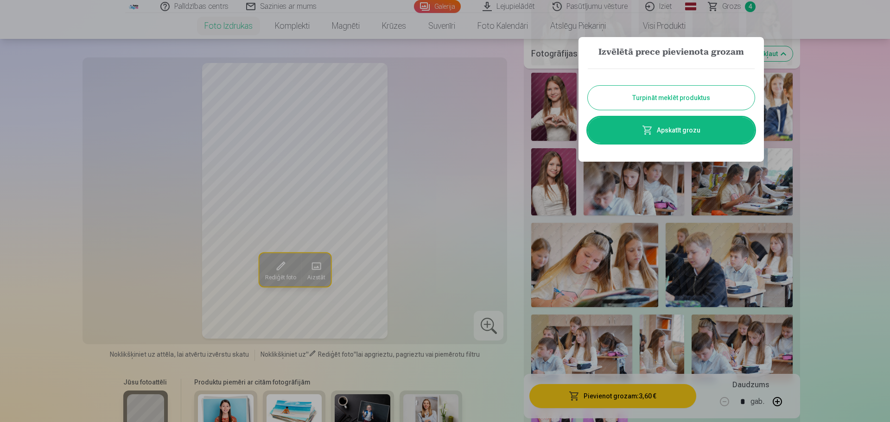
click at [681, 89] on button "Turpināt meklēt produktus" at bounding box center [671, 98] width 167 height 24
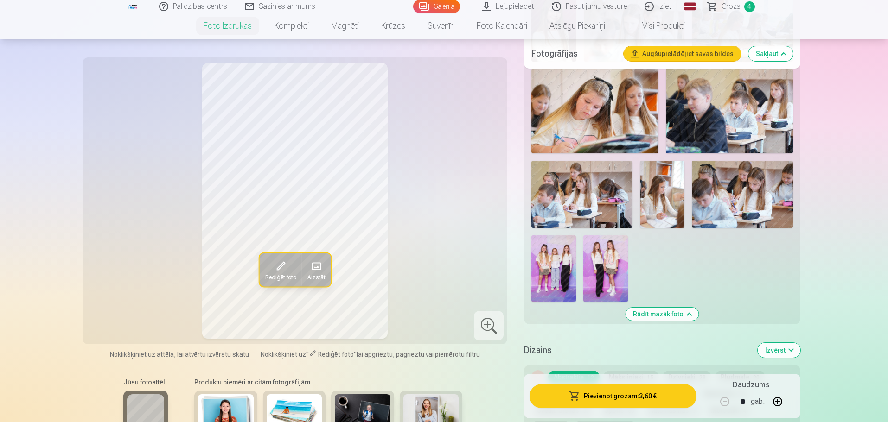
scroll to position [695, 0]
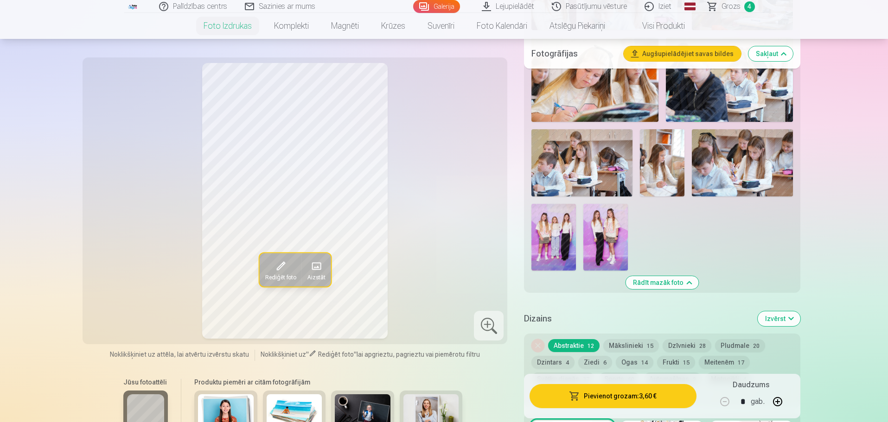
click at [597, 238] on img at bounding box center [605, 237] width 44 height 67
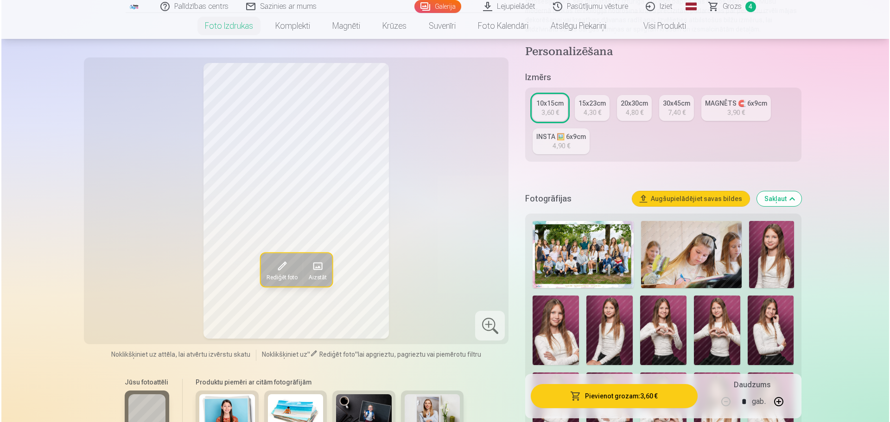
scroll to position [139, 0]
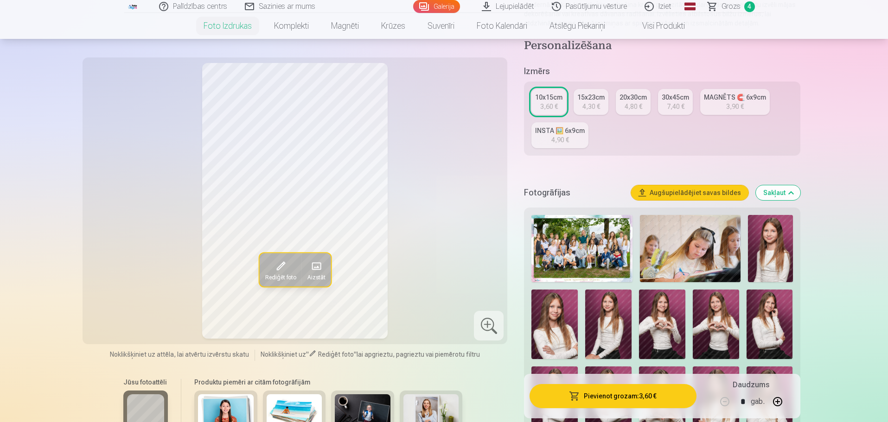
click at [660, 394] on button "Pievienot grozam : 3,60 €" at bounding box center [612, 396] width 166 height 24
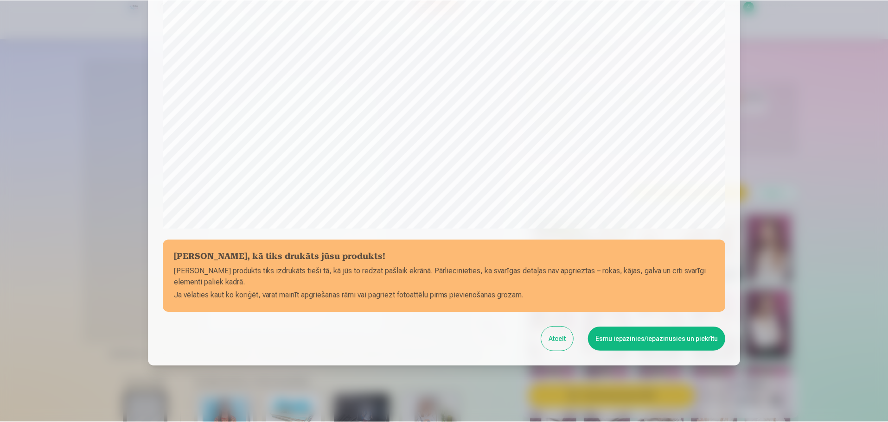
scroll to position [245, 0]
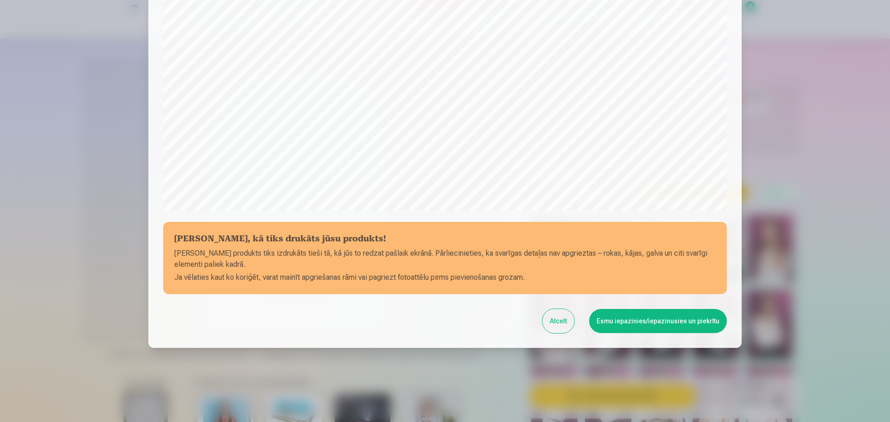
click at [634, 318] on button "Esmu iepazinies/iepazinusies un piekrītu" at bounding box center [658, 321] width 138 height 24
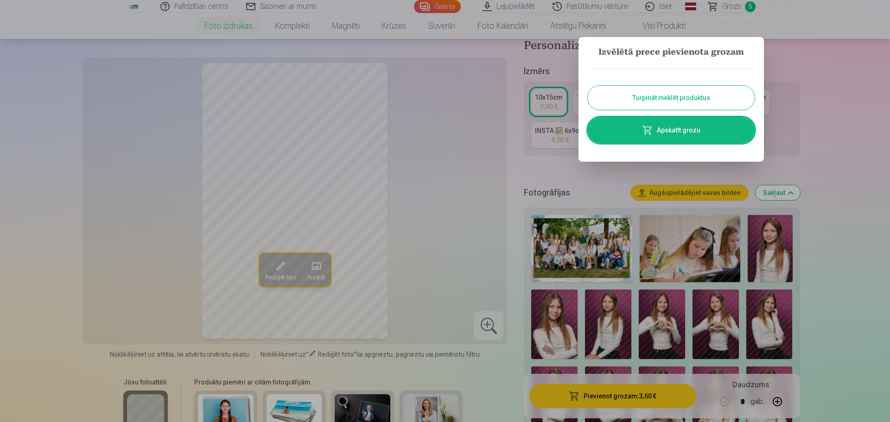
click at [680, 98] on button "Turpināt meklēt produktus" at bounding box center [671, 98] width 167 height 24
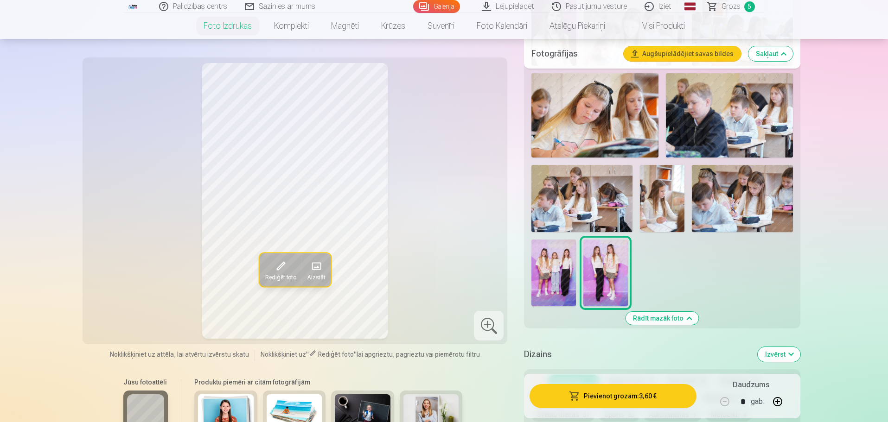
scroll to position [788, 0]
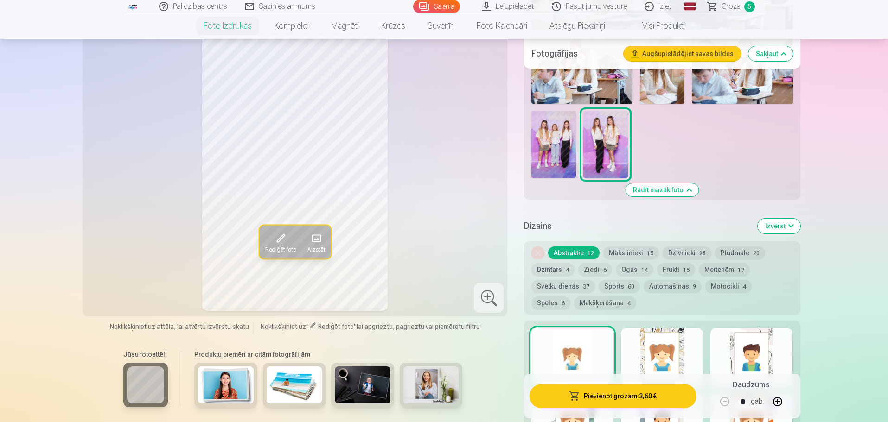
click at [546, 146] on img at bounding box center [553, 144] width 44 height 67
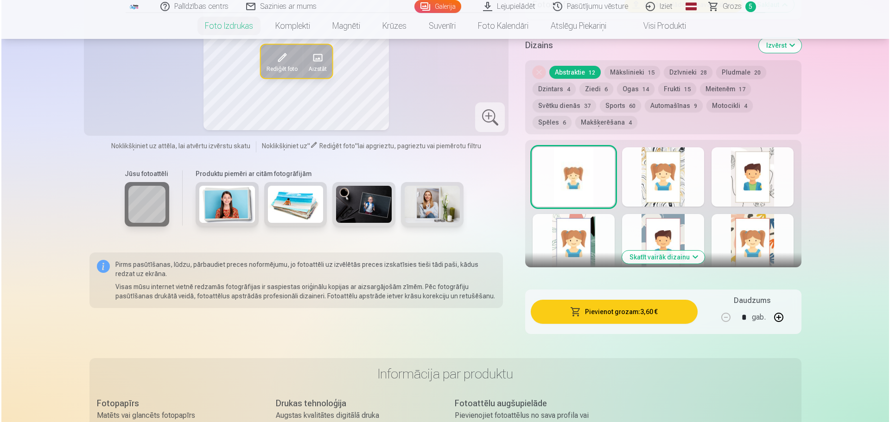
scroll to position [973, 0]
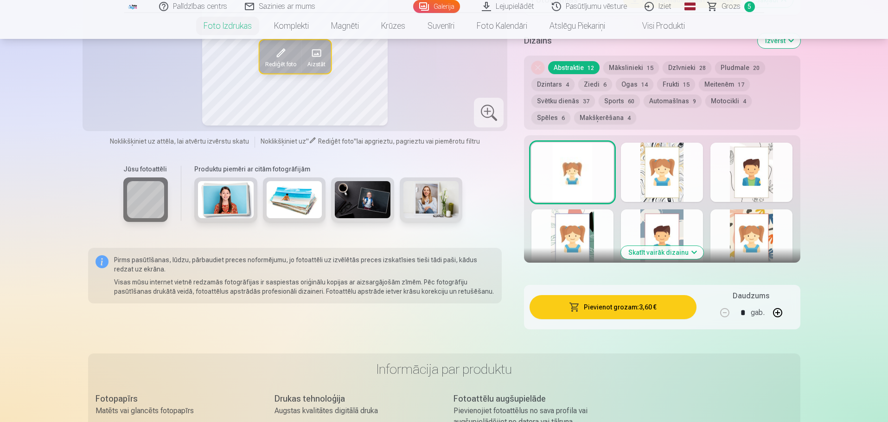
click at [627, 315] on button "Pievienot grozam : 3,60 €" at bounding box center [612, 307] width 166 height 24
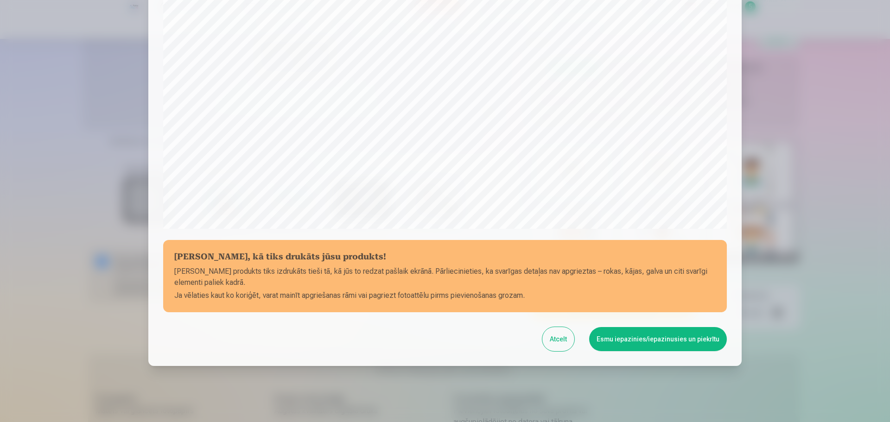
scroll to position [245, 0]
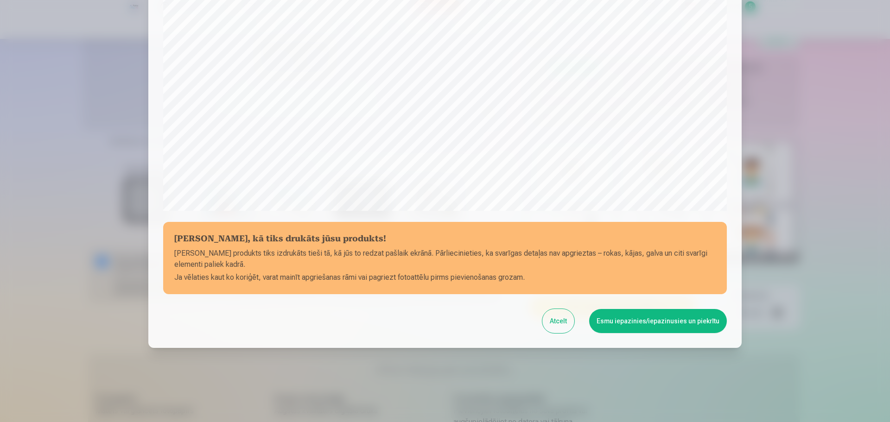
click at [642, 326] on button "Esmu iepazinies/iepazinusies un piekrītu" at bounding box center [658, 321] width 138 height 24
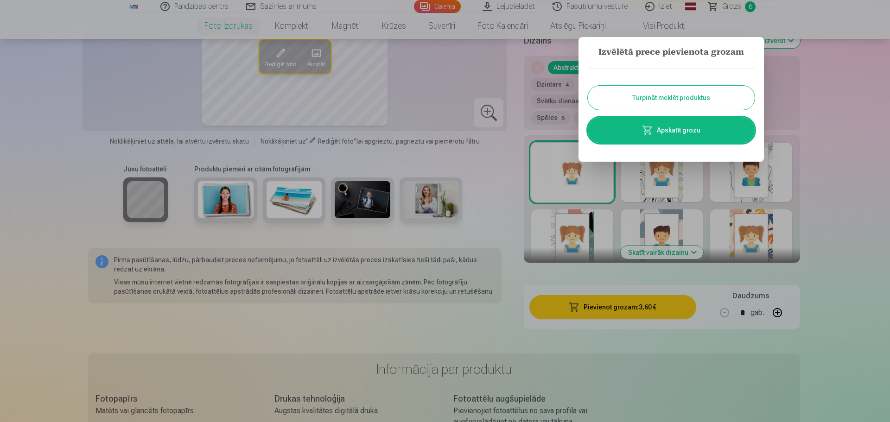
click at [660, 126] on link "Apskatīt grozu" at bounding box center [671, 130] width 167 height 26
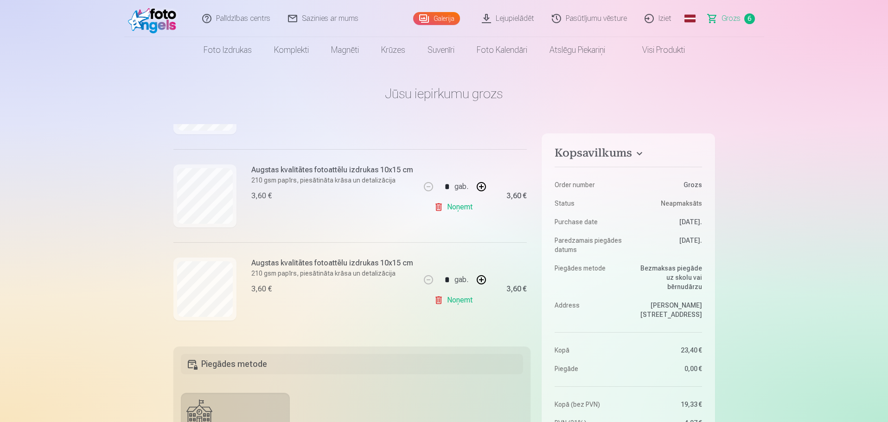
click at [636, 156] on h4 "Kopsavilkums" at bounding box center [627, 154] width 147 height 17
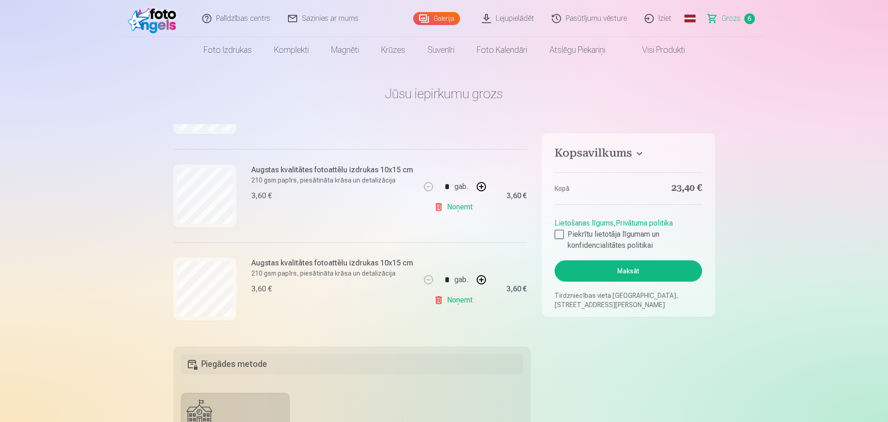
click at [636, 156] on h4 "Kopsavilkums" at bounding box center [627, 154] width 147 height 17
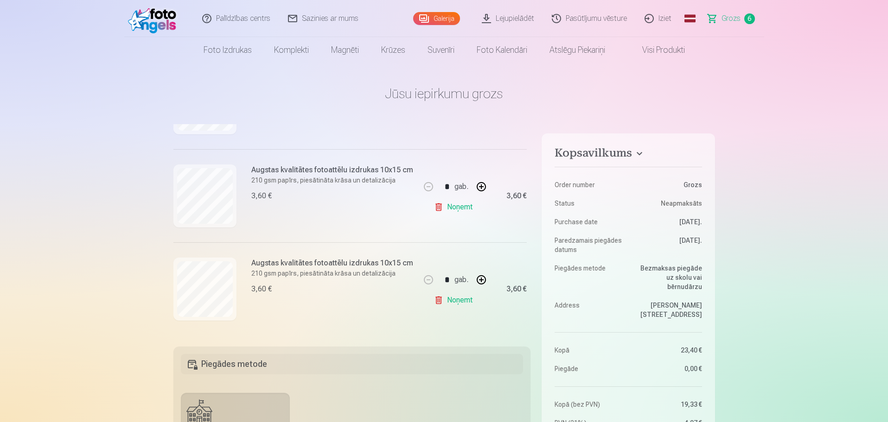
click at [647, 53] on link "Visi produkti" at bounding box center [656, 50] width 80 height 26
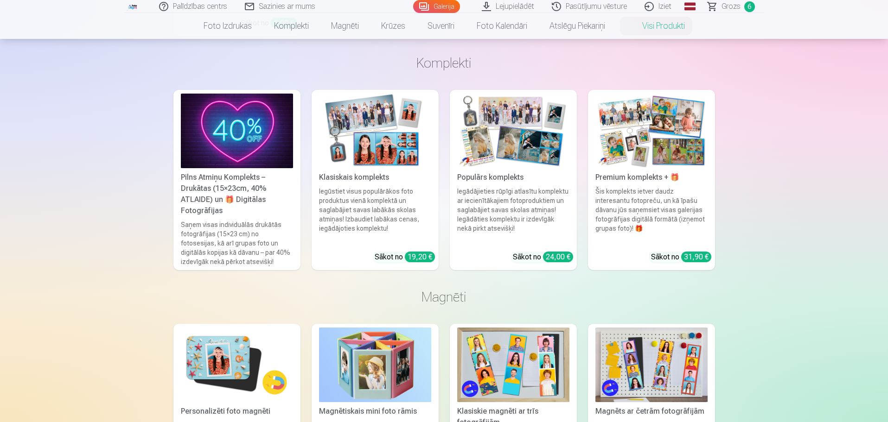
scroll to position [417, 0]
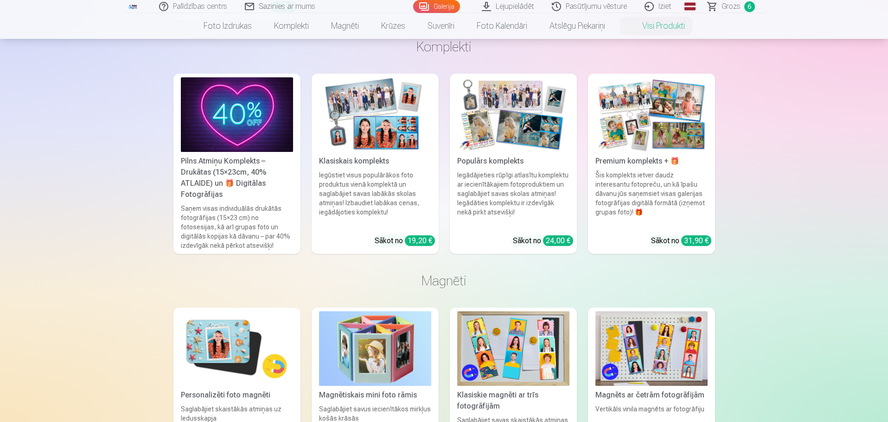
click at [204, 214] on div "Saņem visas individuālās drukātās fotogrāfijas (15×23 cm) no fotosesijas, kā ar…" at bounding box center [237, 227] width 120 height 46
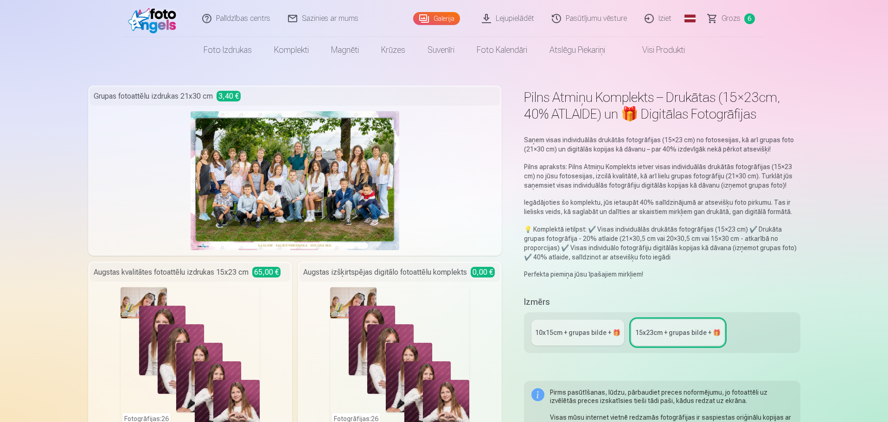
click at [594, 19] on link "Pasūtījumu vēsture" at bounding box center [589, 18] width 93 height 37
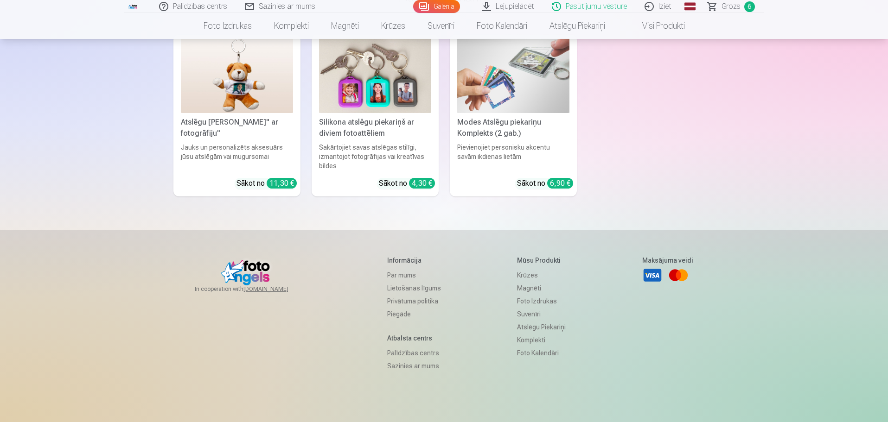
scroll to position [2611, 0]
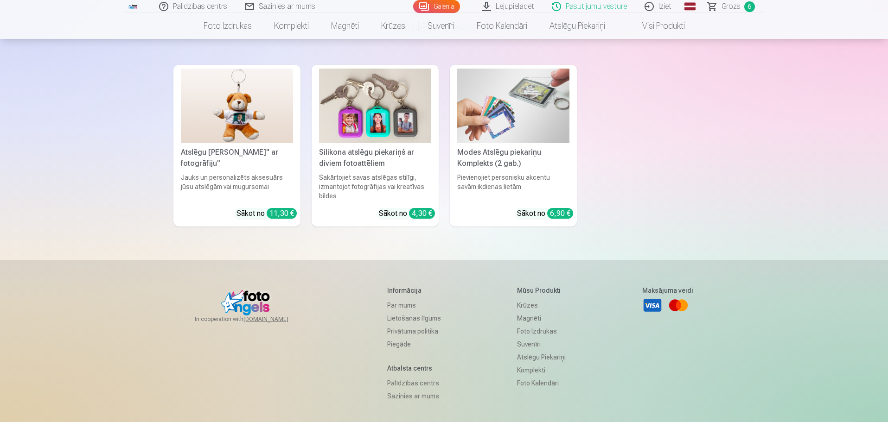
click at [409, 314] on link "Lietošanas līgums" at bounding box center [414, 318] width 54 height 13
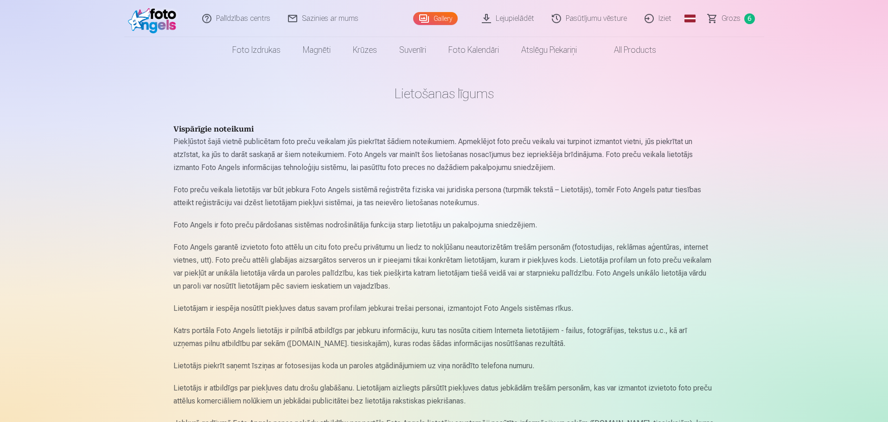
click at [722, 24] on link "Grozs 6" at bounding box center [731, 18] width 65 height 37
